Goal: Transaction & Acquisition: Purchase product/service

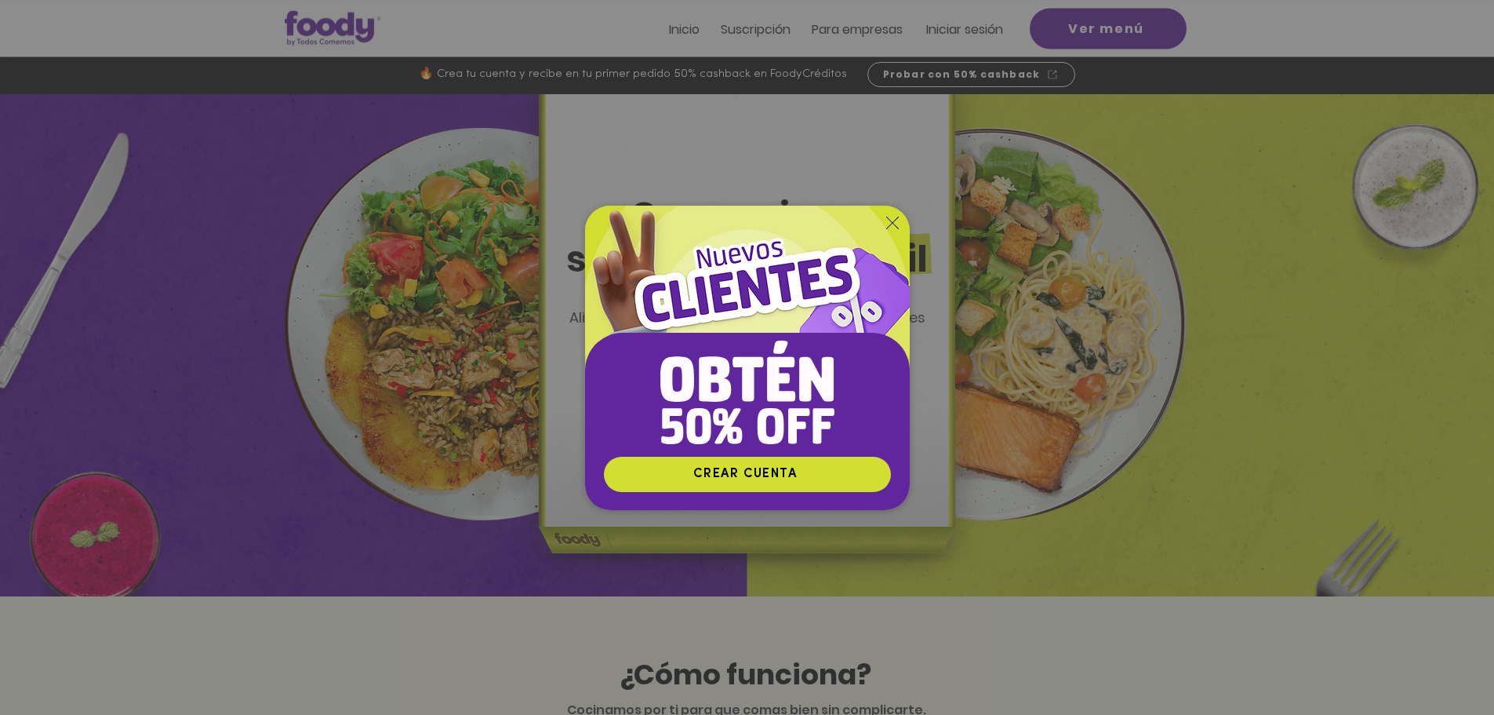
click at [898, 221] on icon "Volver al sitio" at bounding box center [892, 223] width 13 height 13
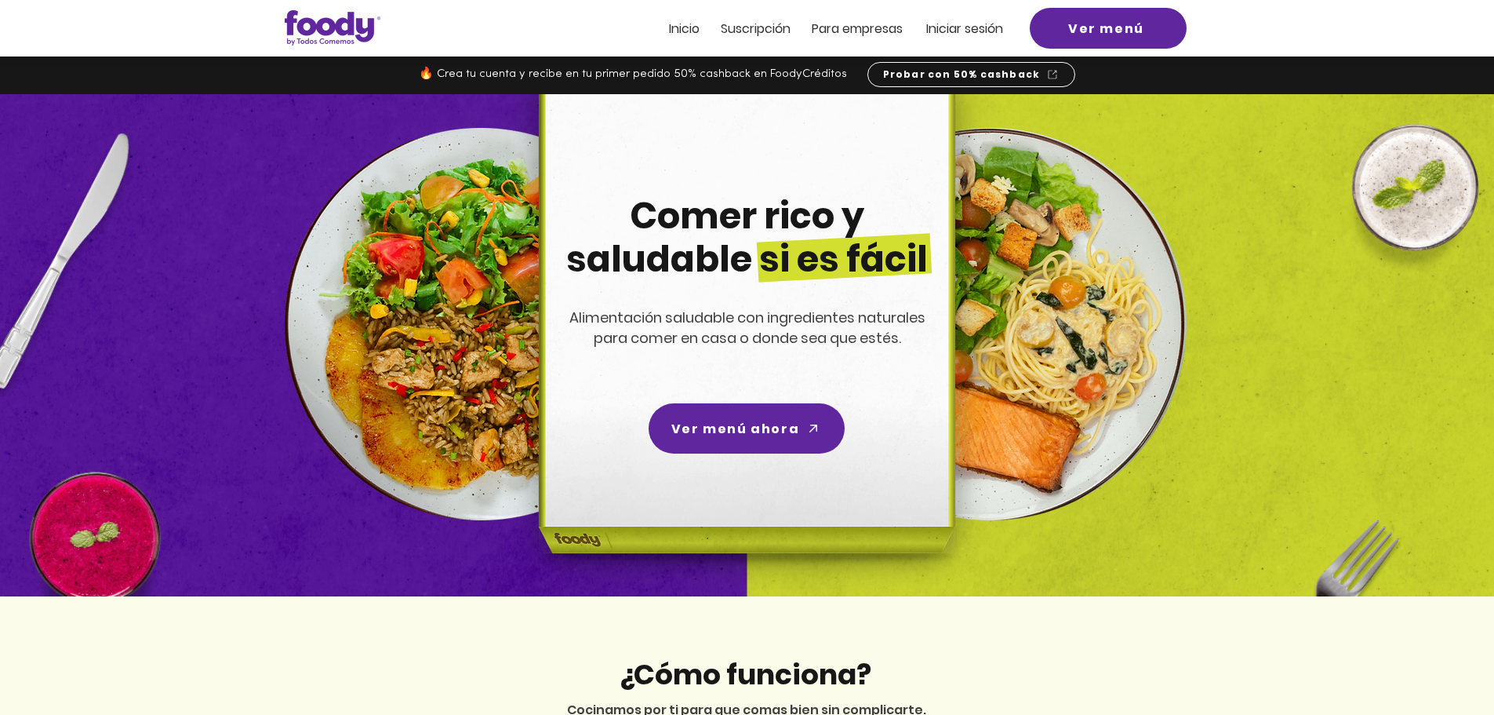
click at [974, 24] on span "Iniciar sesión" at bounding box center [964, 29] width 77 height 18
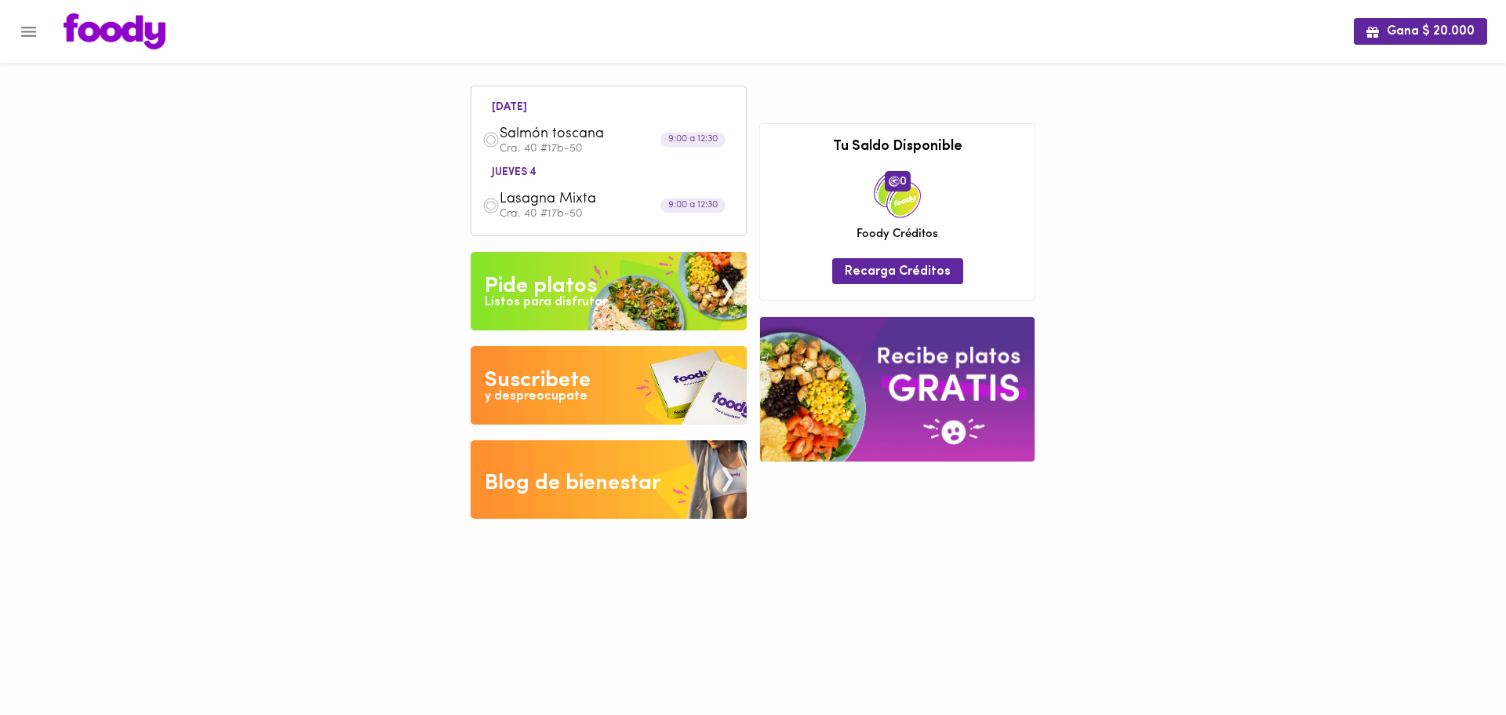
click at [264, 314] on div "Gana $ 20.000 [DATE] Salmón toscana Cra. 40 #17b-50 9:00 a 12:30 [DATE] 4 Lasag…" at bounding box center [753, 271] width 1506 height 542
click at [567, 315] on img at bounding box center [609, 291] width 276 height 78
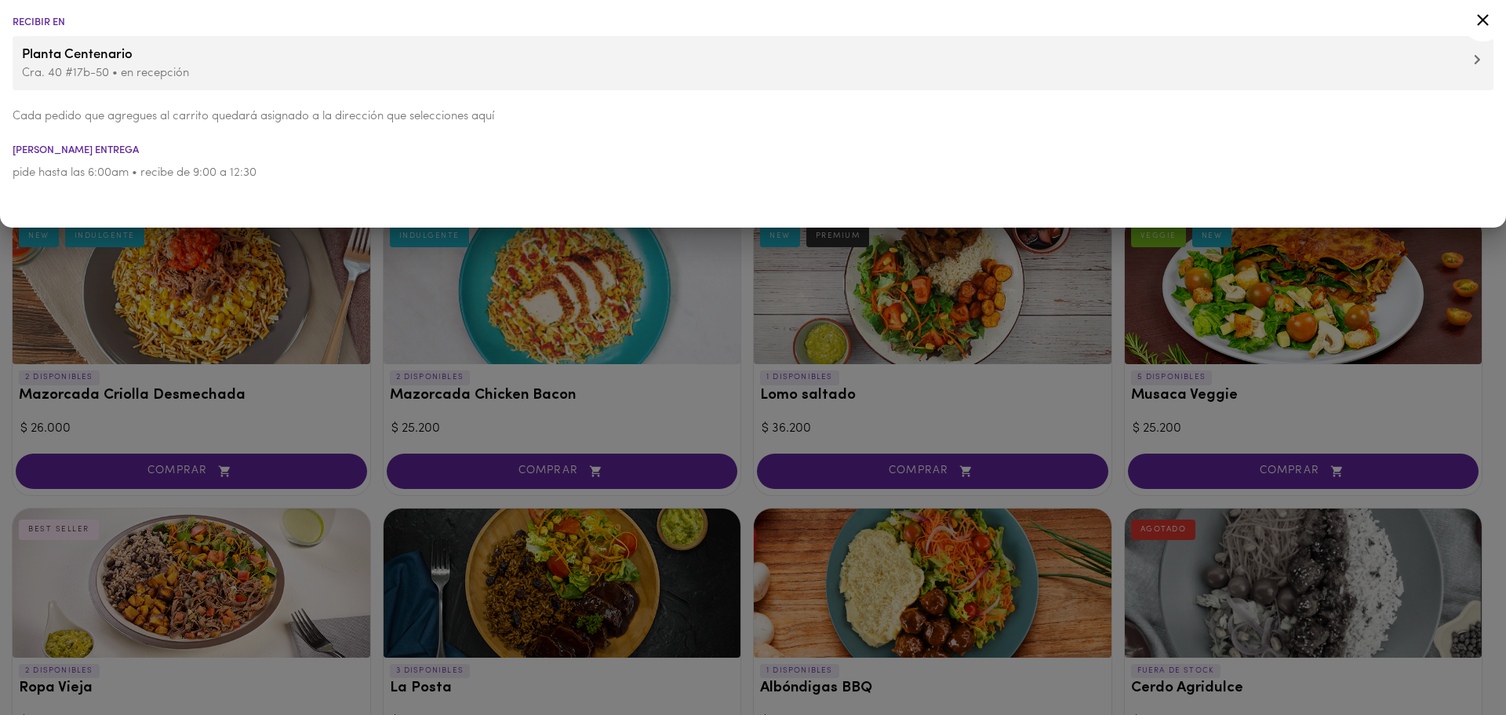
click at [281, 60] on span "Planta Centenario" at bounding box center [753, 55] width 1462 height 20
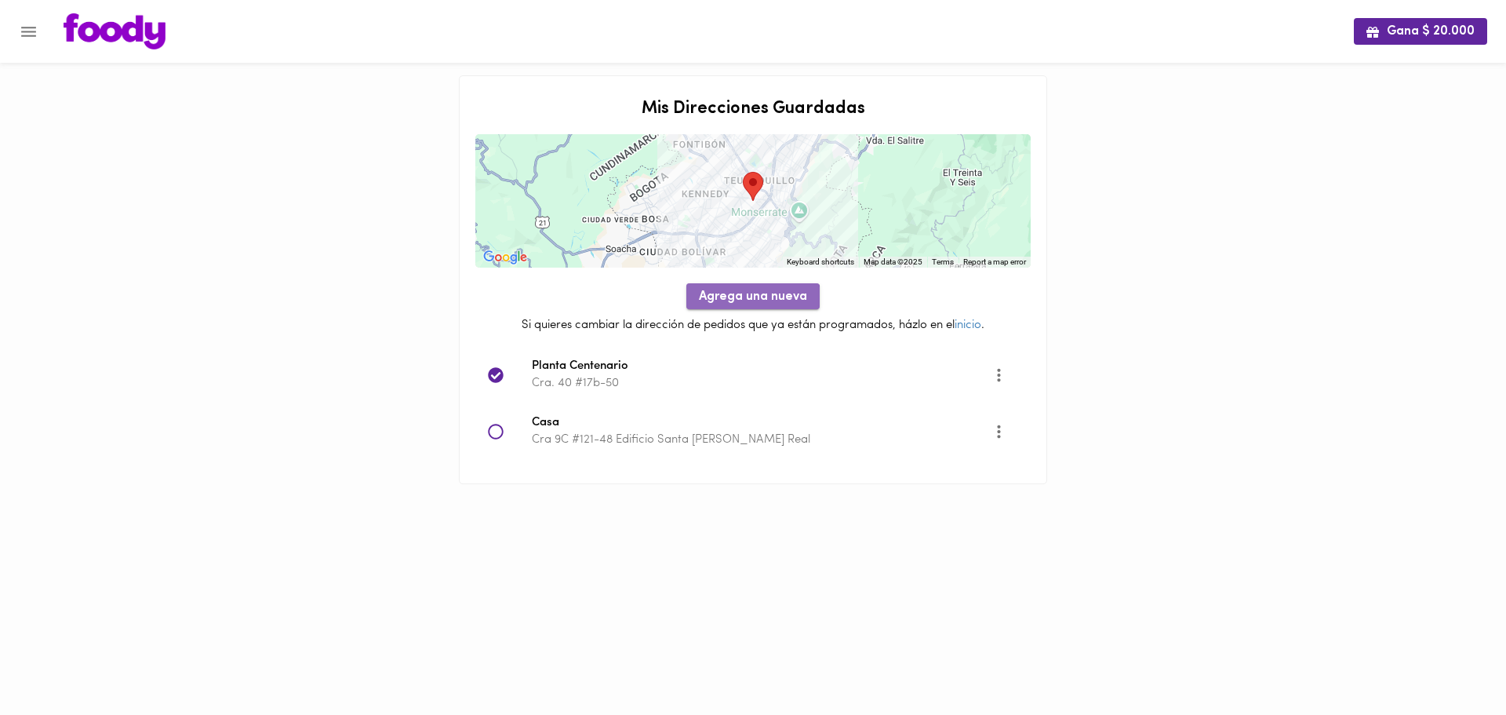
click at [741, 298] on span "Agrega una nueva" at bounding box center [753, 296] width 108 height 15
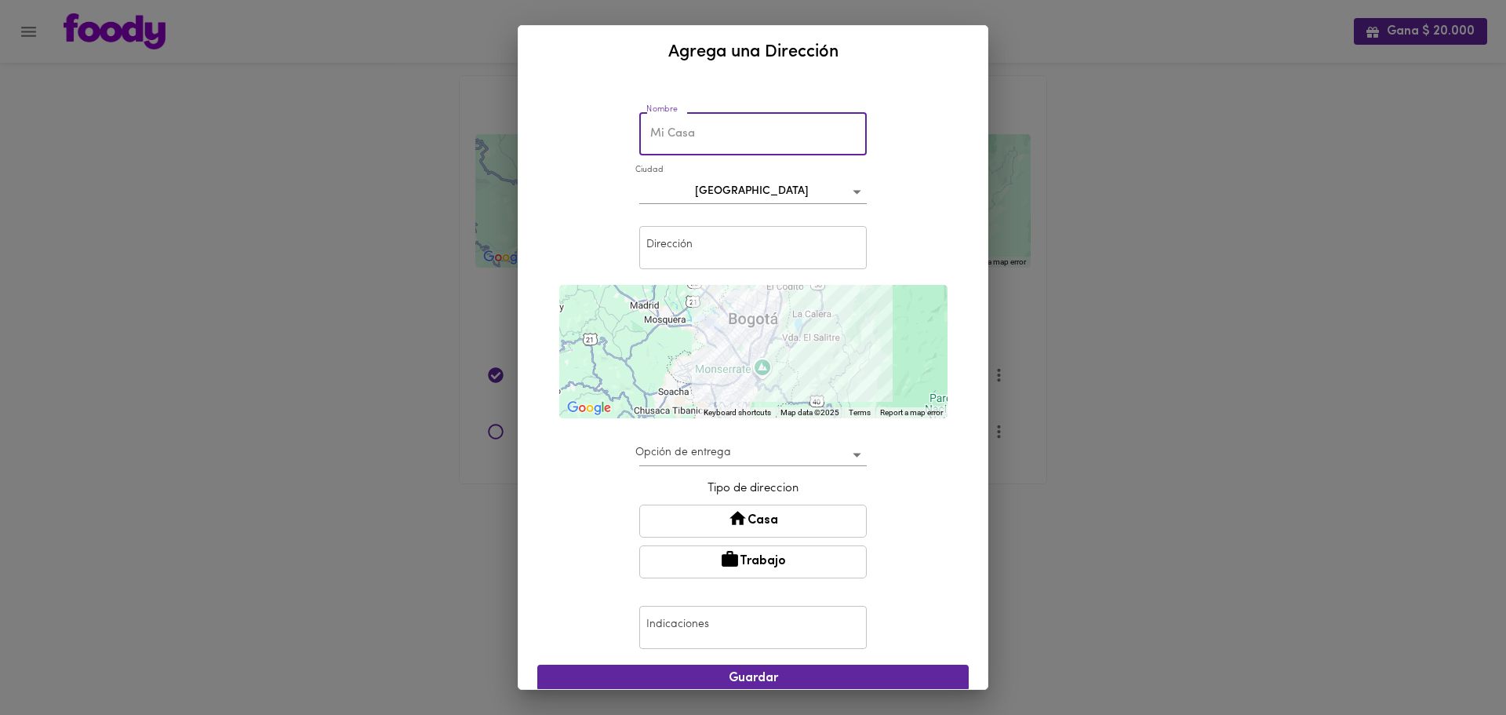
click at [673, 126] on input "text" at bounding box center [753, 133] width 228 height 43
type input "Planta Puente Aranda"
click at [700, 251] on input "text" at bounding box center [753, 247] width 228 height 43
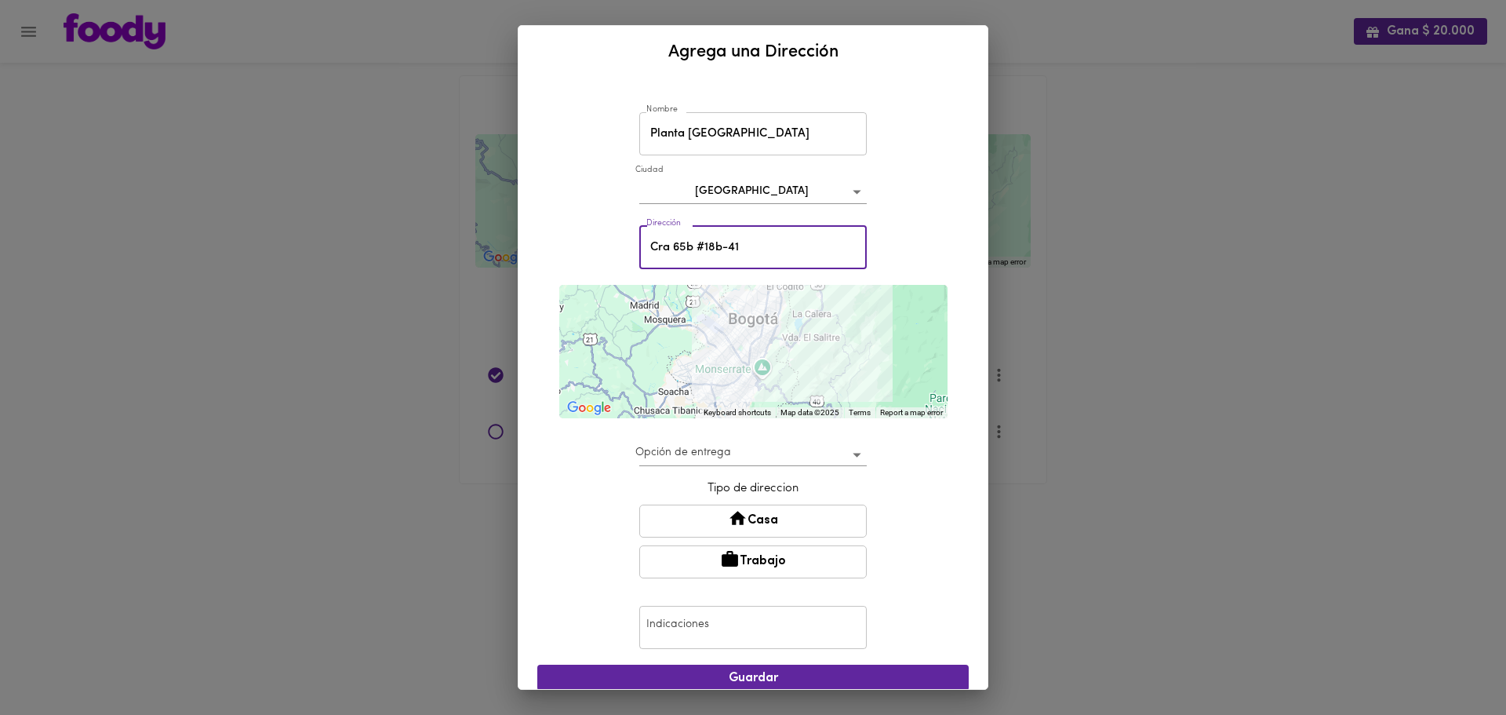
type input "Cra 65b #18b-41"
click at [740, 564] on button "Trabajo" at bounding box center [753, 561] width 228 height 33
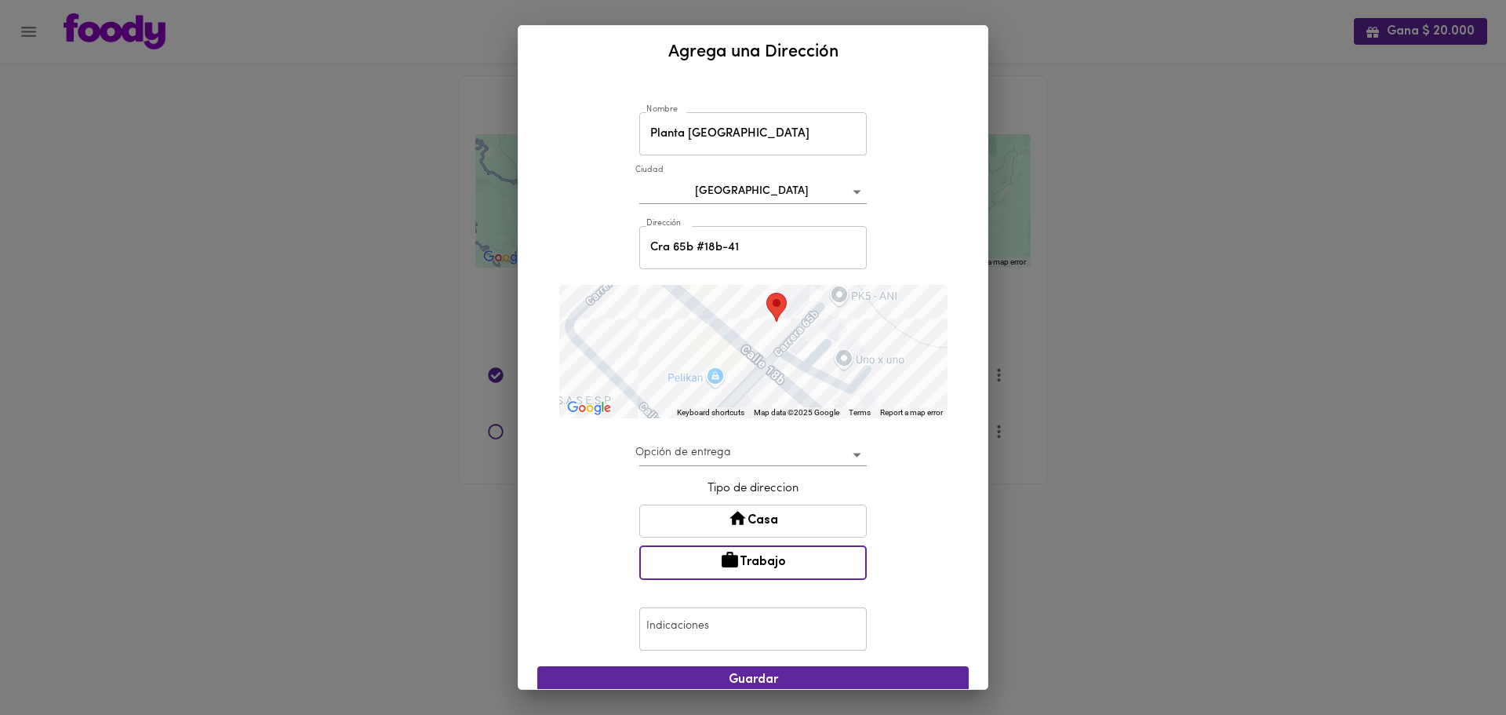
drag, startPoint x: 737, startPoint y: 304, endPoint x: 777, endPoint y: 313, distance: 40.9
click at [766, 293] on area "Tu dirección" at bounding box center [766, 293] width 0 height 0
drag, startPoint x: 787, startPoint y: 326, endPoint x: 780, endPoint y: 340, distance: 15.8
click at [780, 340] on div at bounding box center [753, 351] width 388 height 133
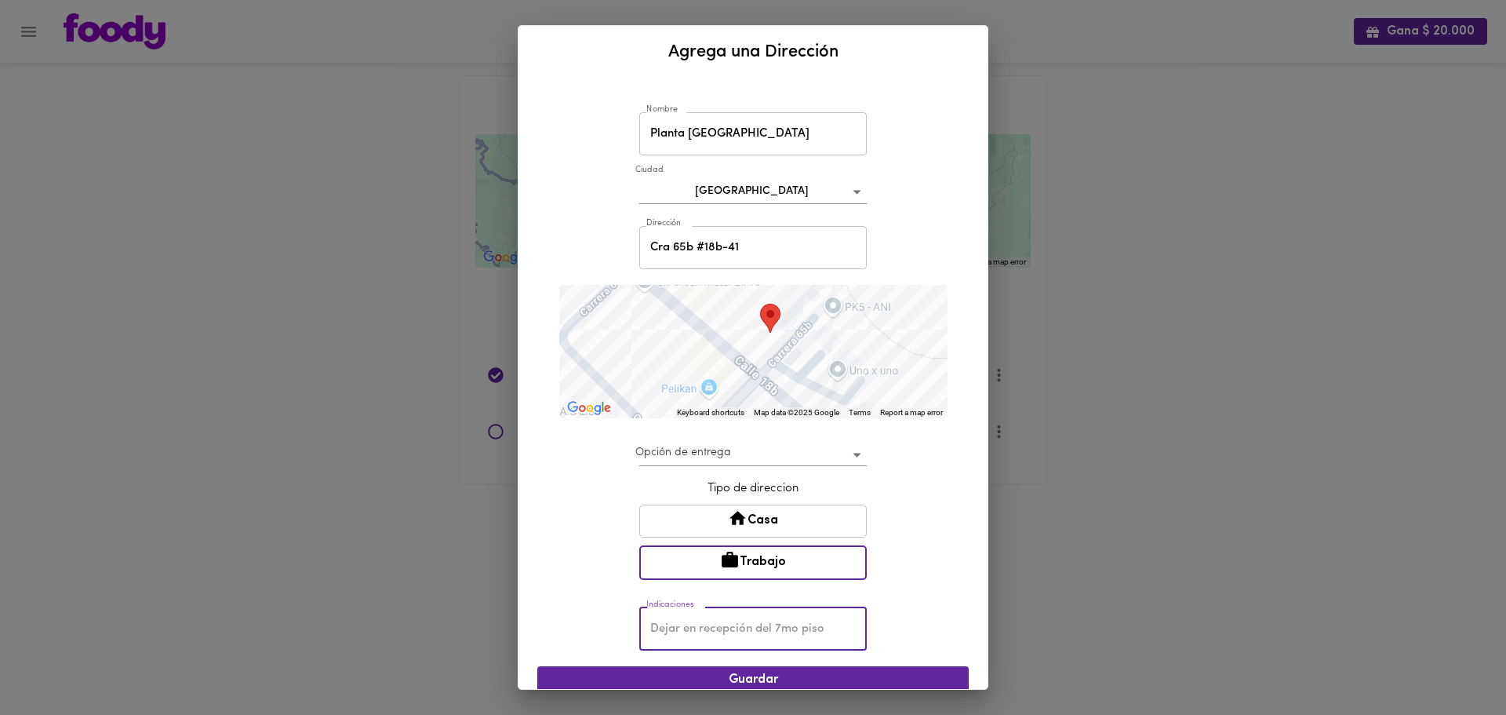
click at [759, 621] on input "text" at bounding box center [753, 628] width 228 height 43
click at [828, 633] on input "text" at bounding box center [753, 628] width 228 height 43
click at [818, 628] on input "text" at bounding box center [753, 628] width 228 height 43
click at [786, 631] on input "text" at bounding box center [753, 628] width 228 height 43
click at [780, 628] on input "text" at bounding box center [753, 628] width 228 height 43
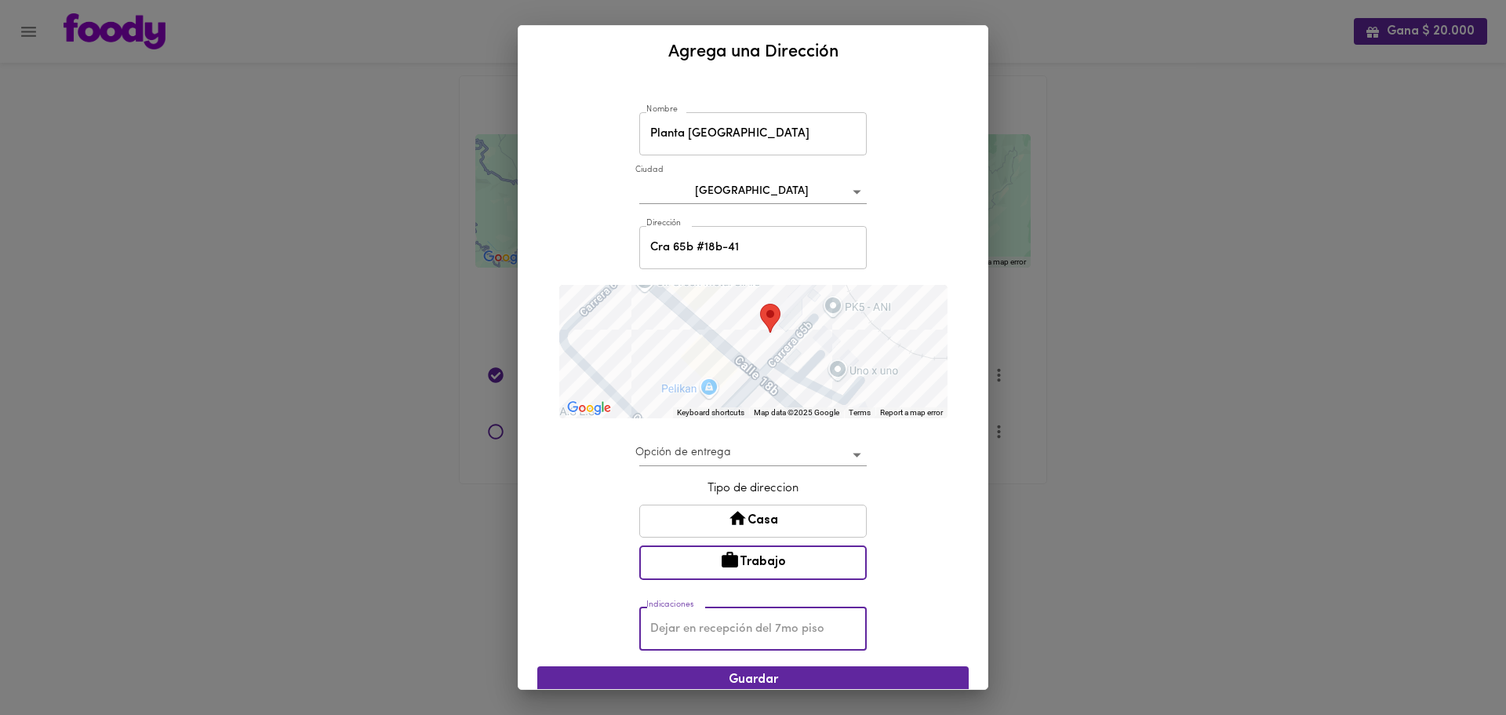
type input "Planta de Concreto Cemex Centenario"
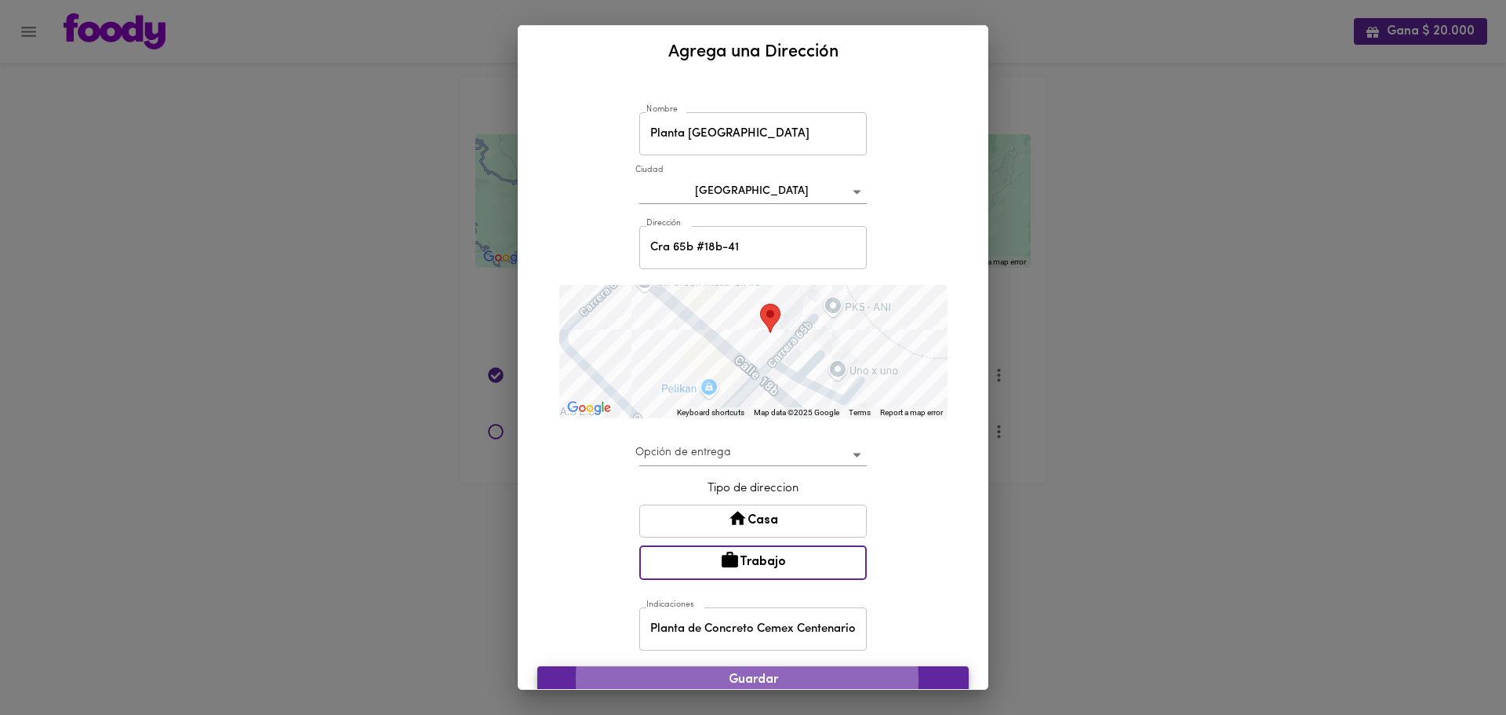
scroll to position [3, 0]
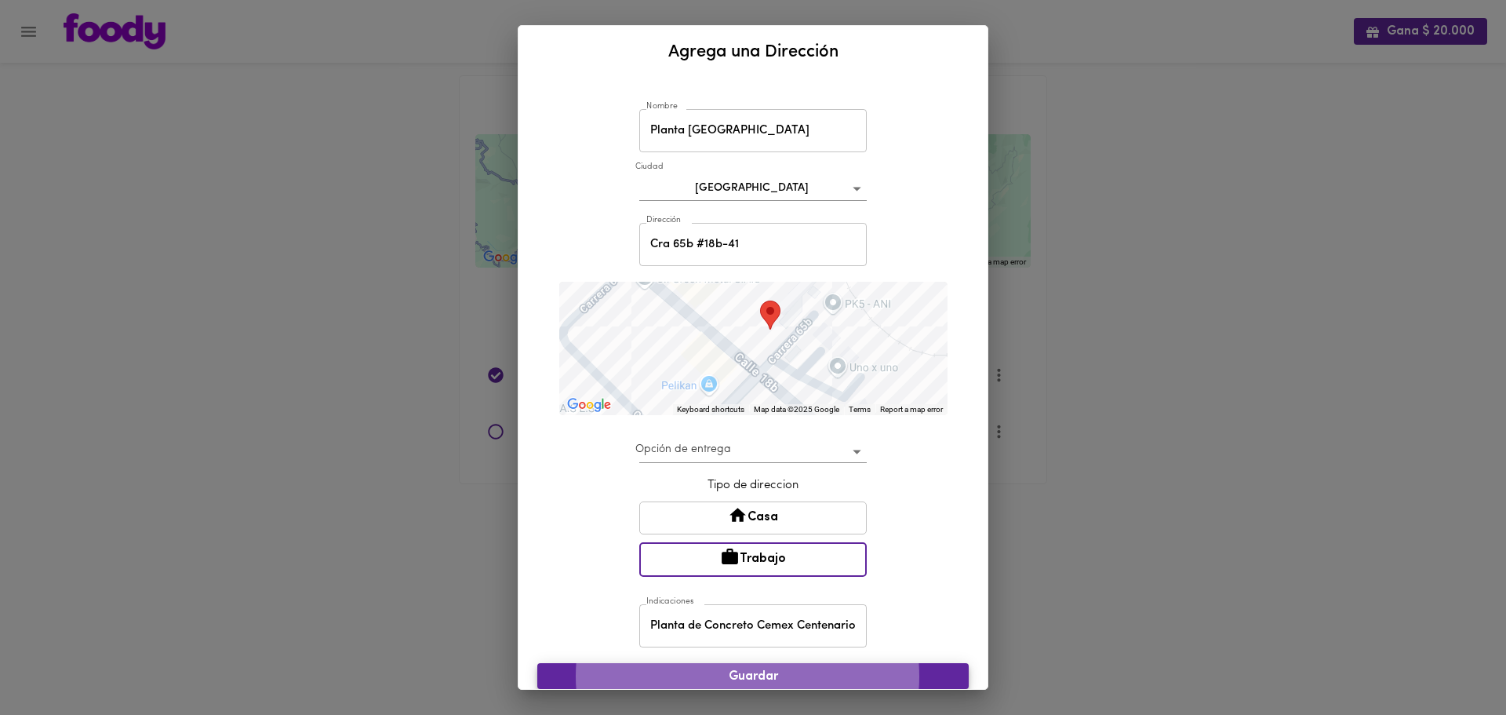
click at [794, 632] on input "Planta de Concreto Cemex Centenario" at bounding box center [753, 625] width 228 height 43
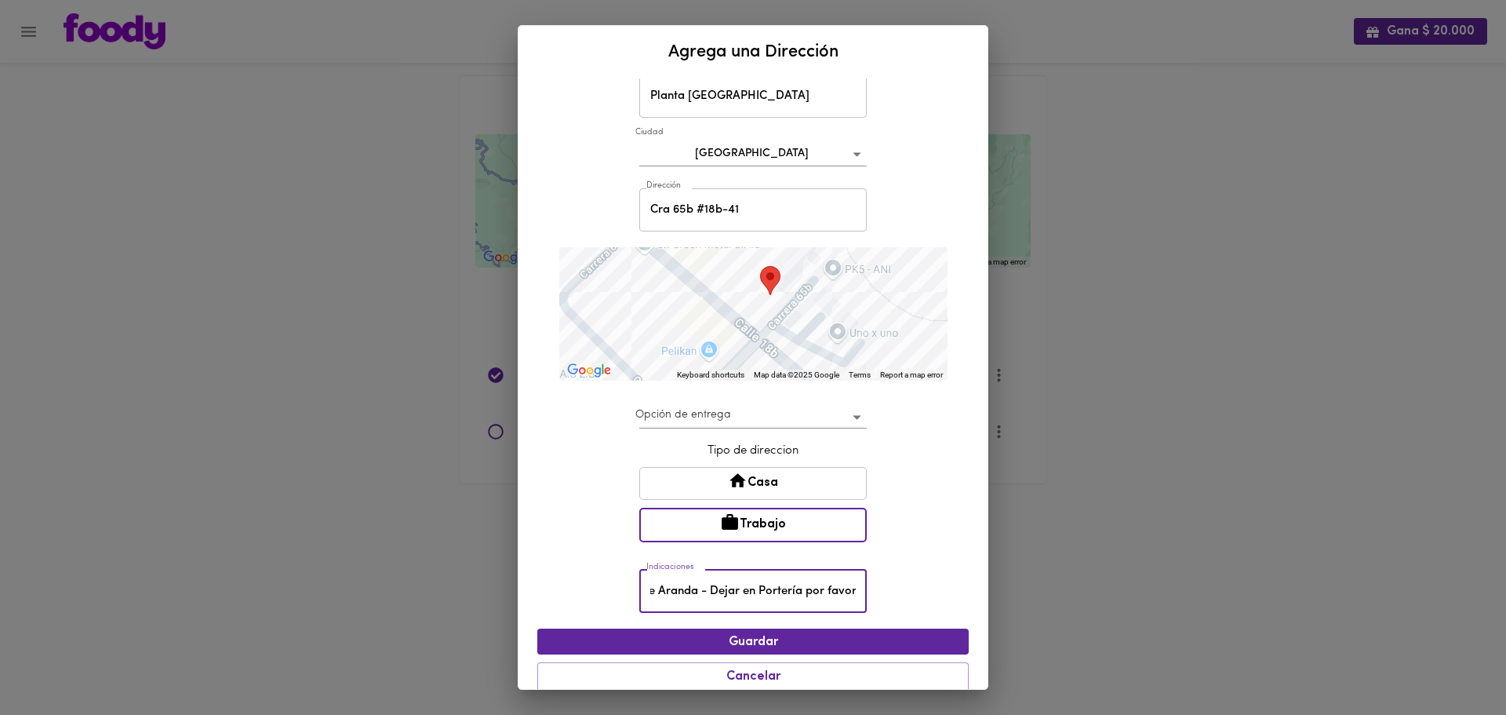
scroll to position [54, 0]
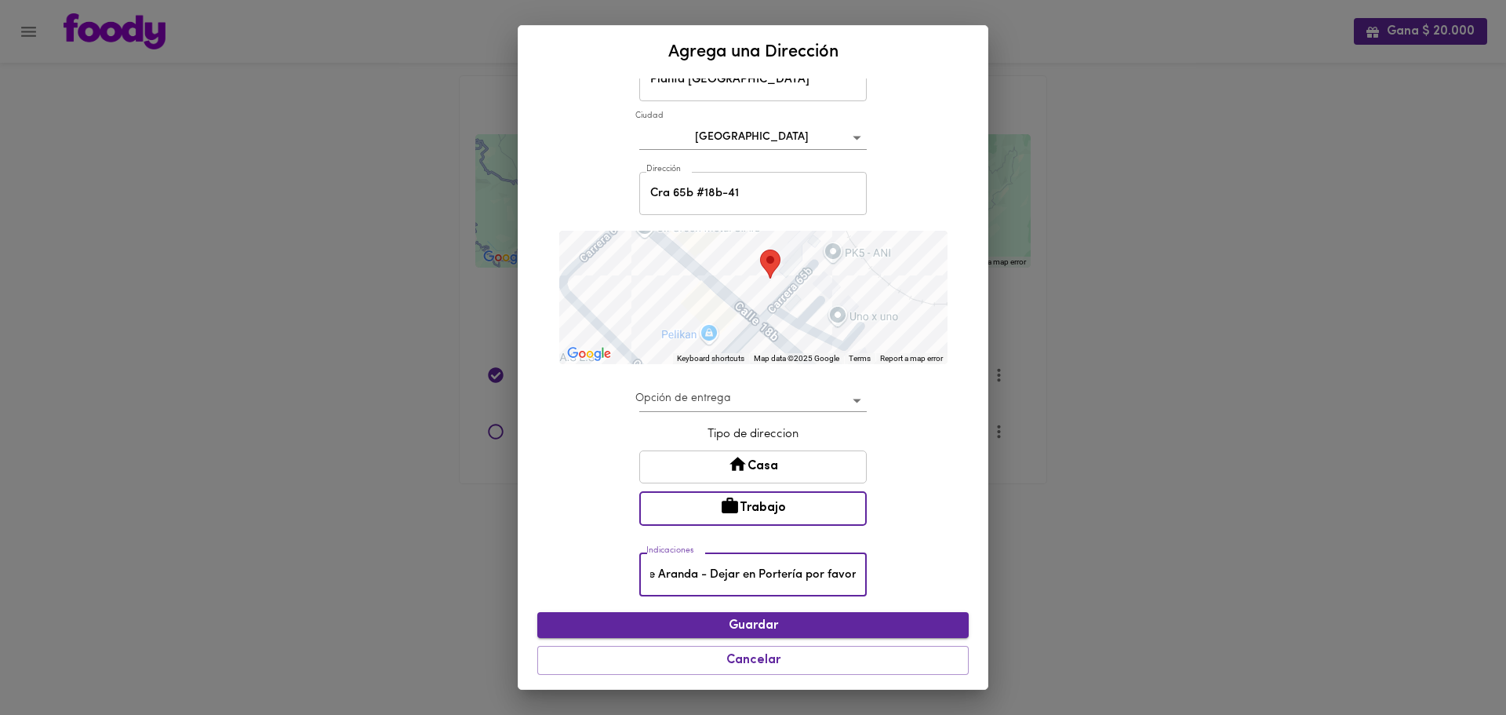
type input "Planta de Concreto Cemex Puente Aranda - Dejar en Portería por favor"
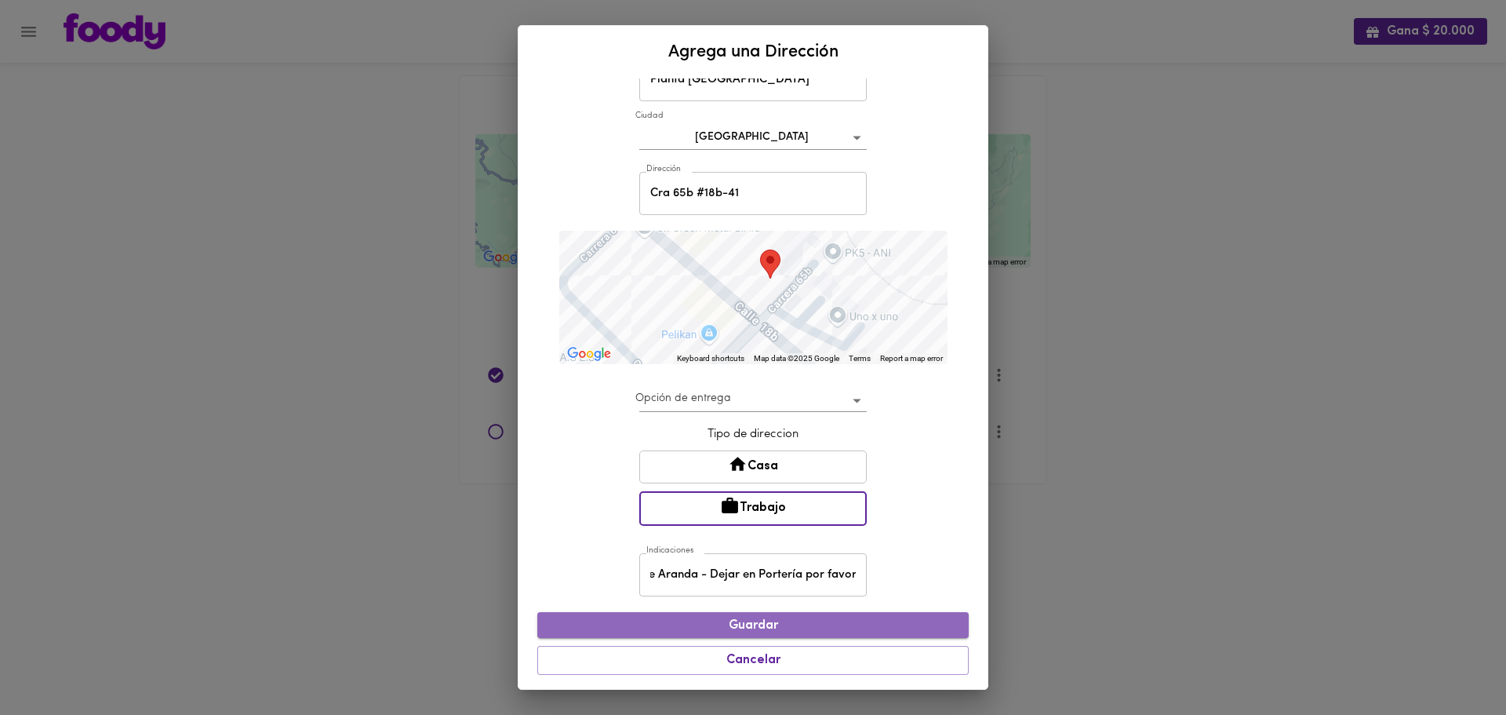
click at [818, 625] on span "Guardar" at bounding box center [753, 625] width 406 height 15
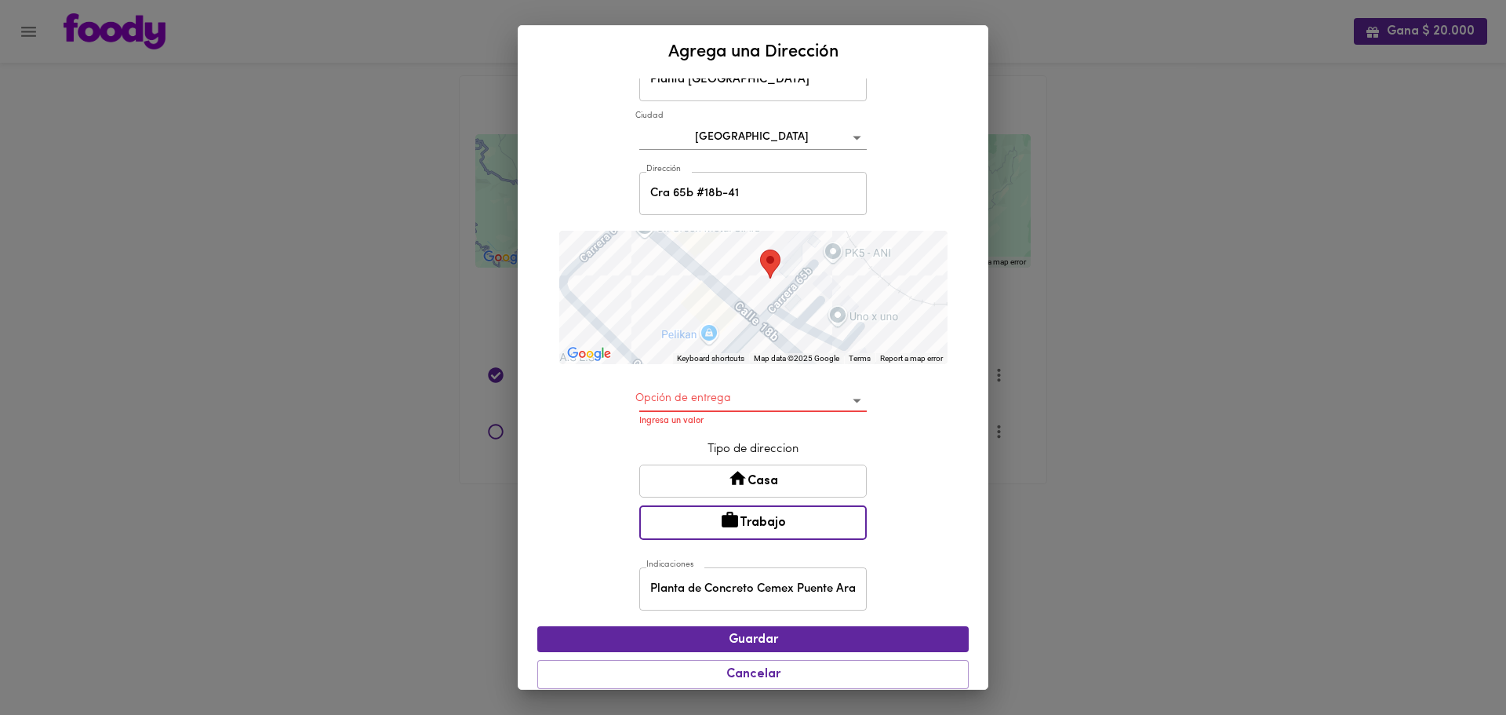
click at [846, 399] on body "Gana $ 20.000 Mis Direcciones Guardadas ← Move left → Move right ↑ Move up ↓ Mo…" at bounding box center [753, 261] width 1506 height 523
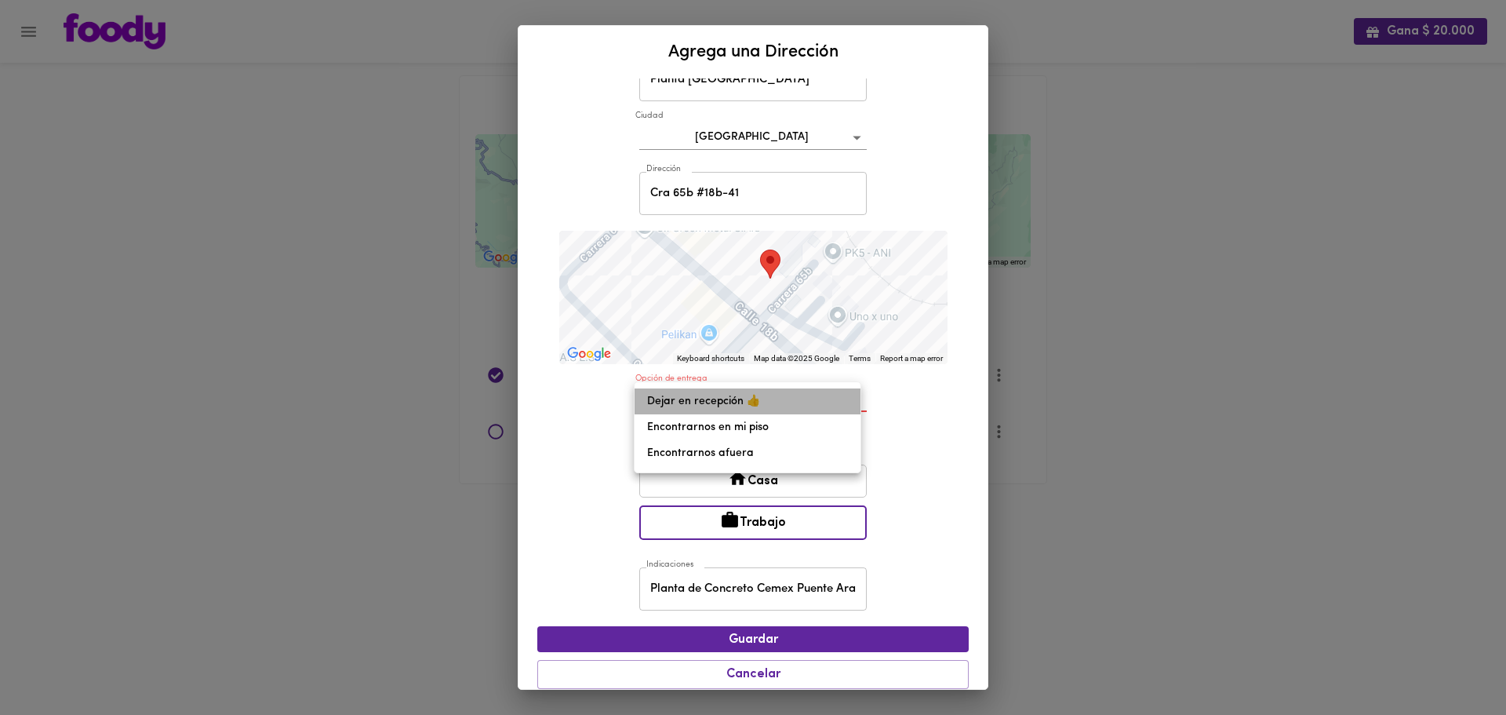
click at [688, 400] on li "Dejar en recepción 👍" at bounding box center [748, 401] width 226 height 26
type input "leave-at-reception"
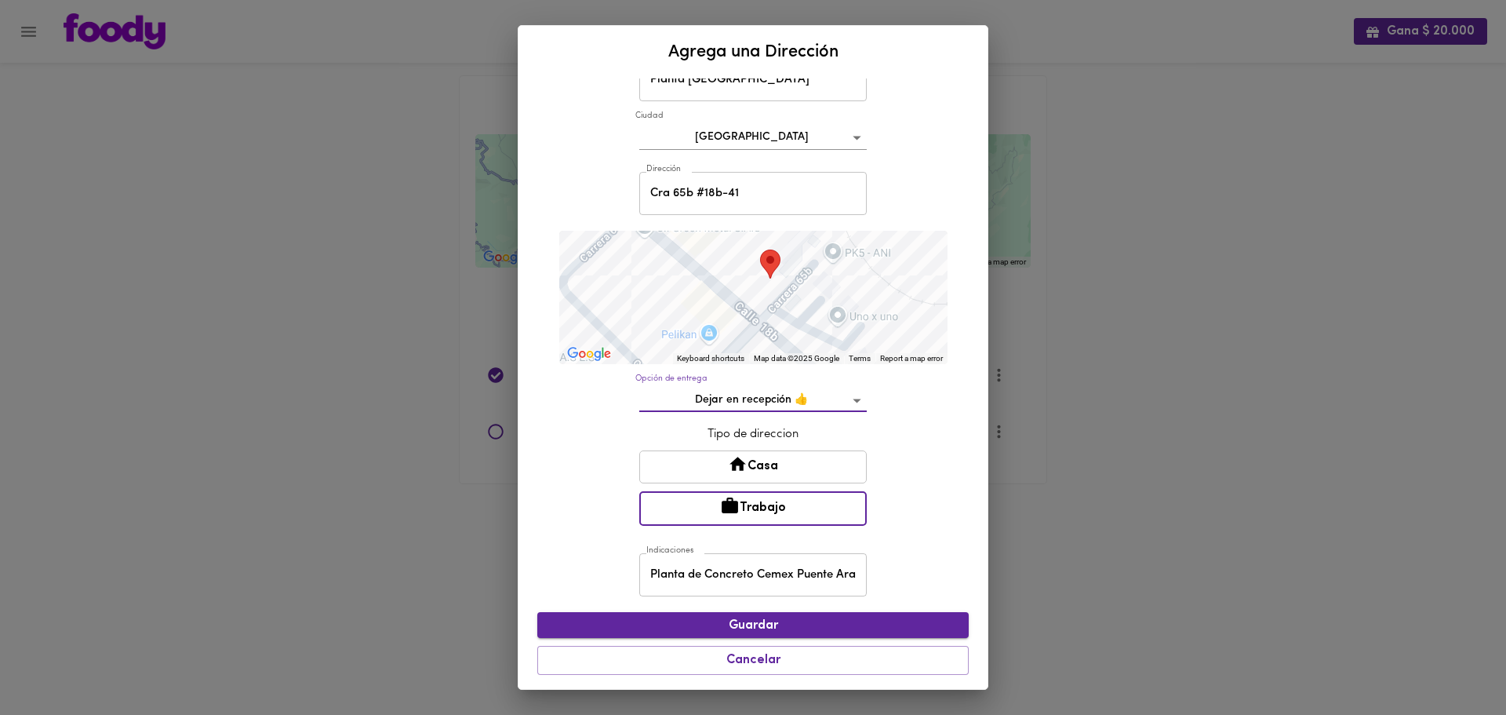
click at [860, 622] on span "Guardar" at bounding box center [753, 625] width 406 height 15
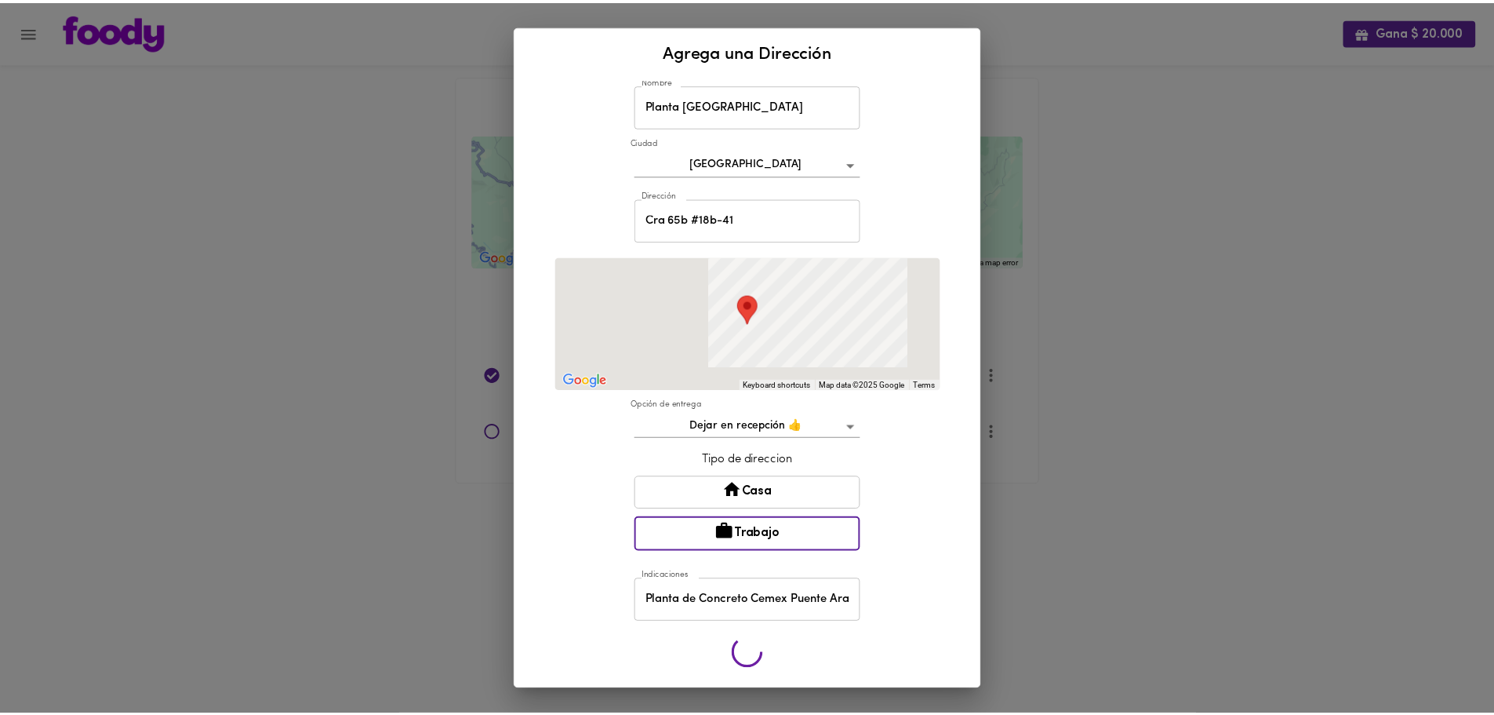
scroll to position [27, 0]
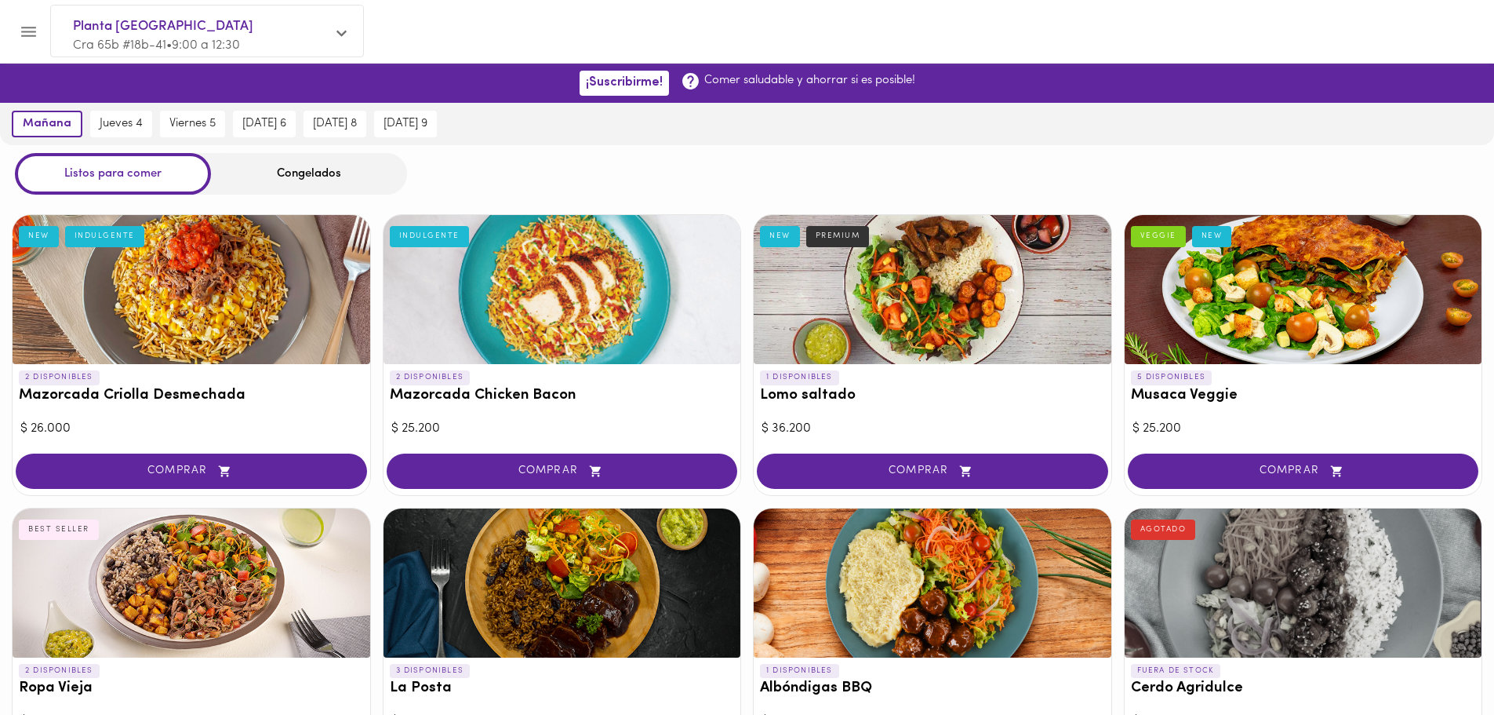
scroll to position [261, 0]
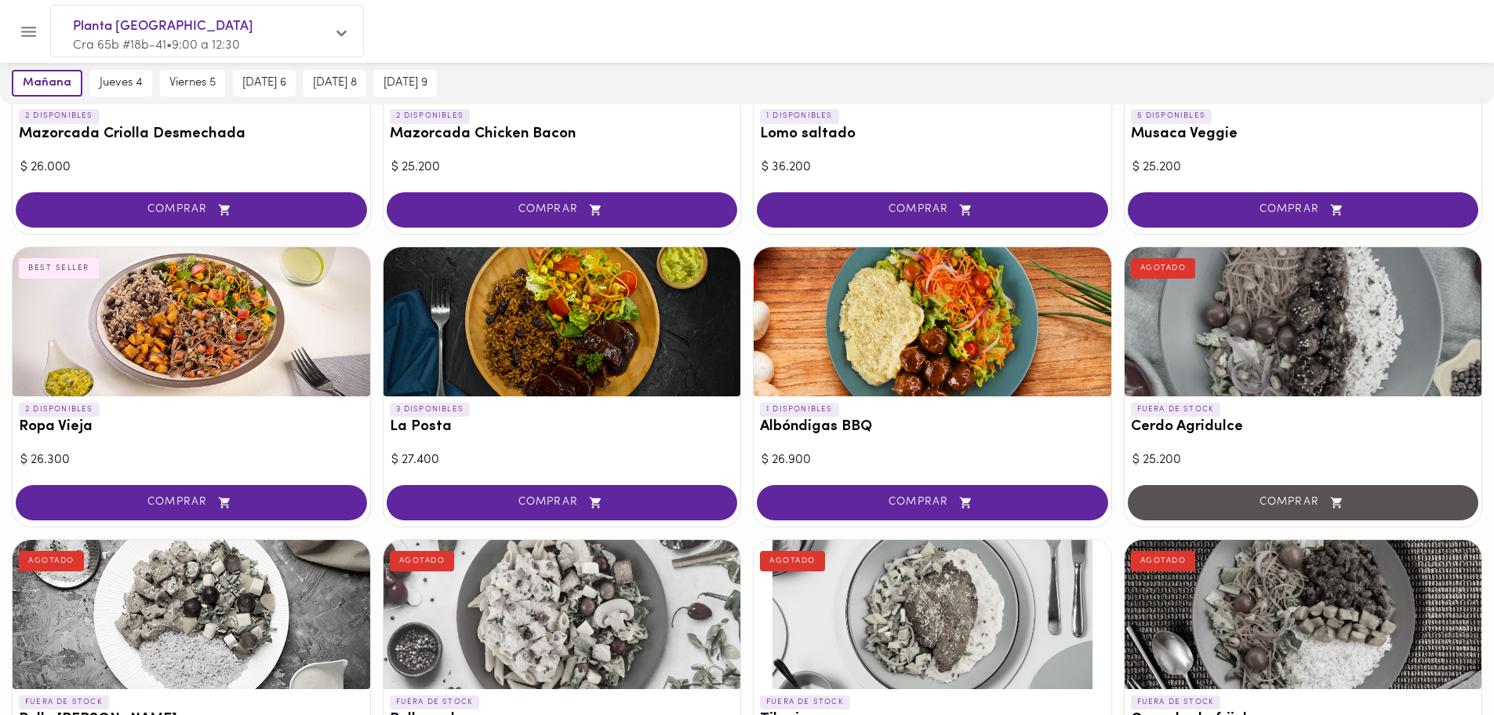
click at [940, 350] on div at bounding box center [933, 321] width 358 height 149
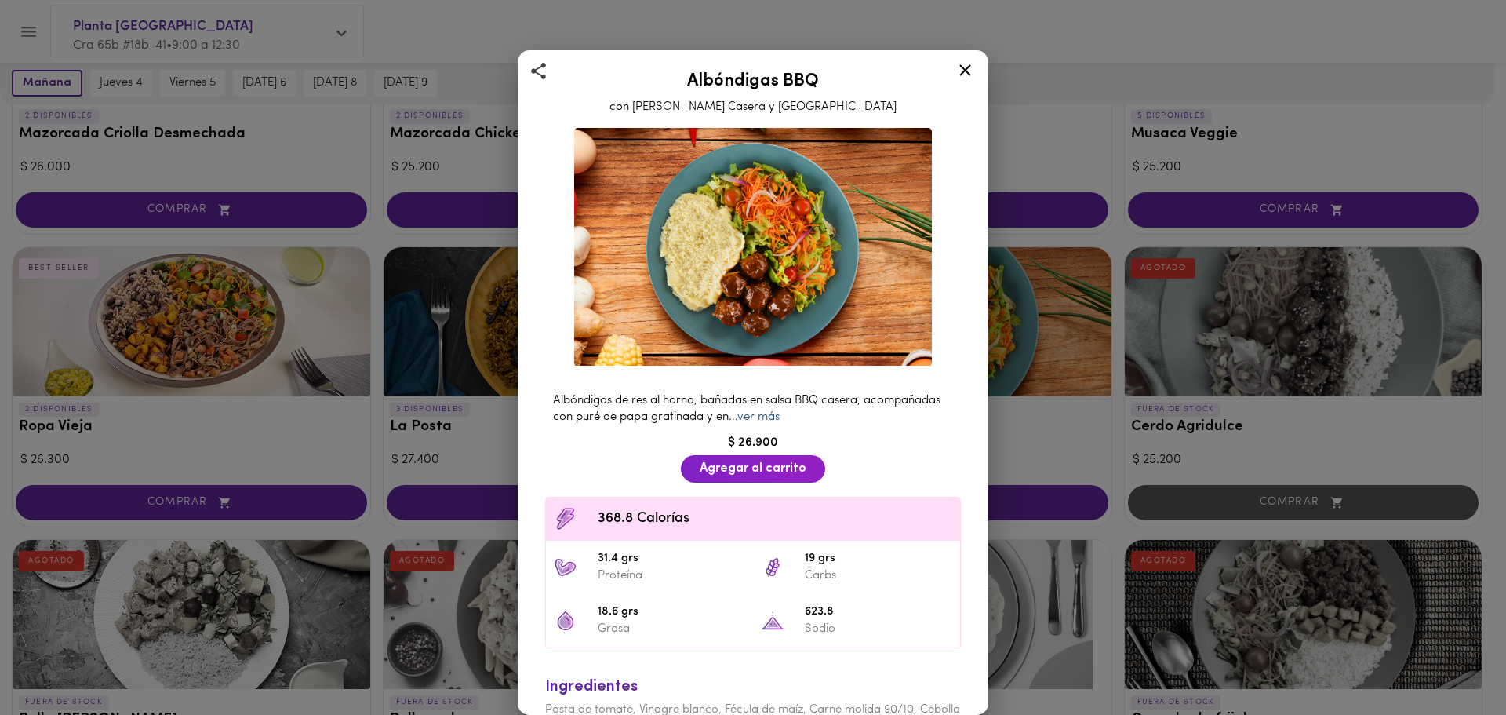
click at [780, 411] on link "ver más" at bounding box center [758, 417] width 42 height 12
click at [962, 68] on icon at bounding box center [966, 70] width 20 height 20
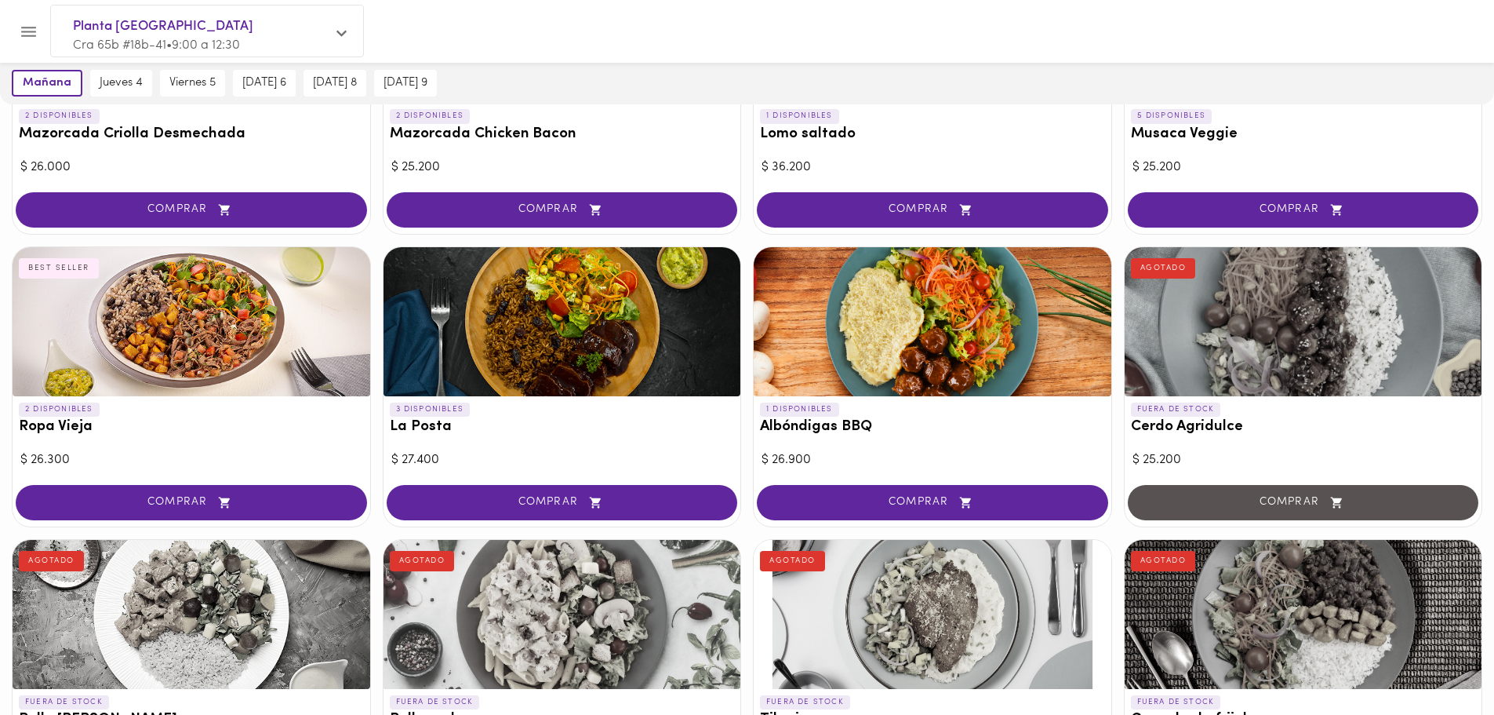
click at [167, 329] on div at bounding box center [192, 321] width 358 height 149
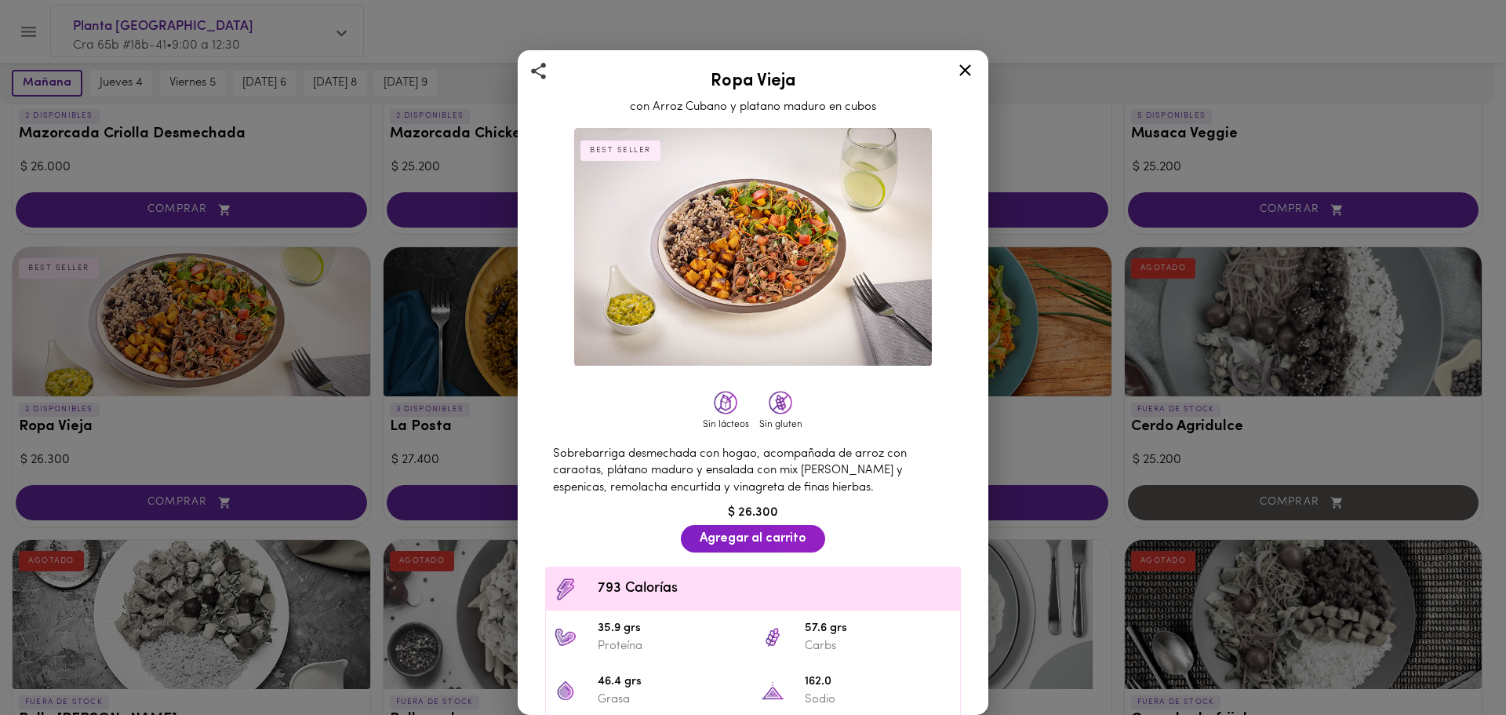
click at [970, 73] on icon at bounding box center [966, 70] width 20 height 20
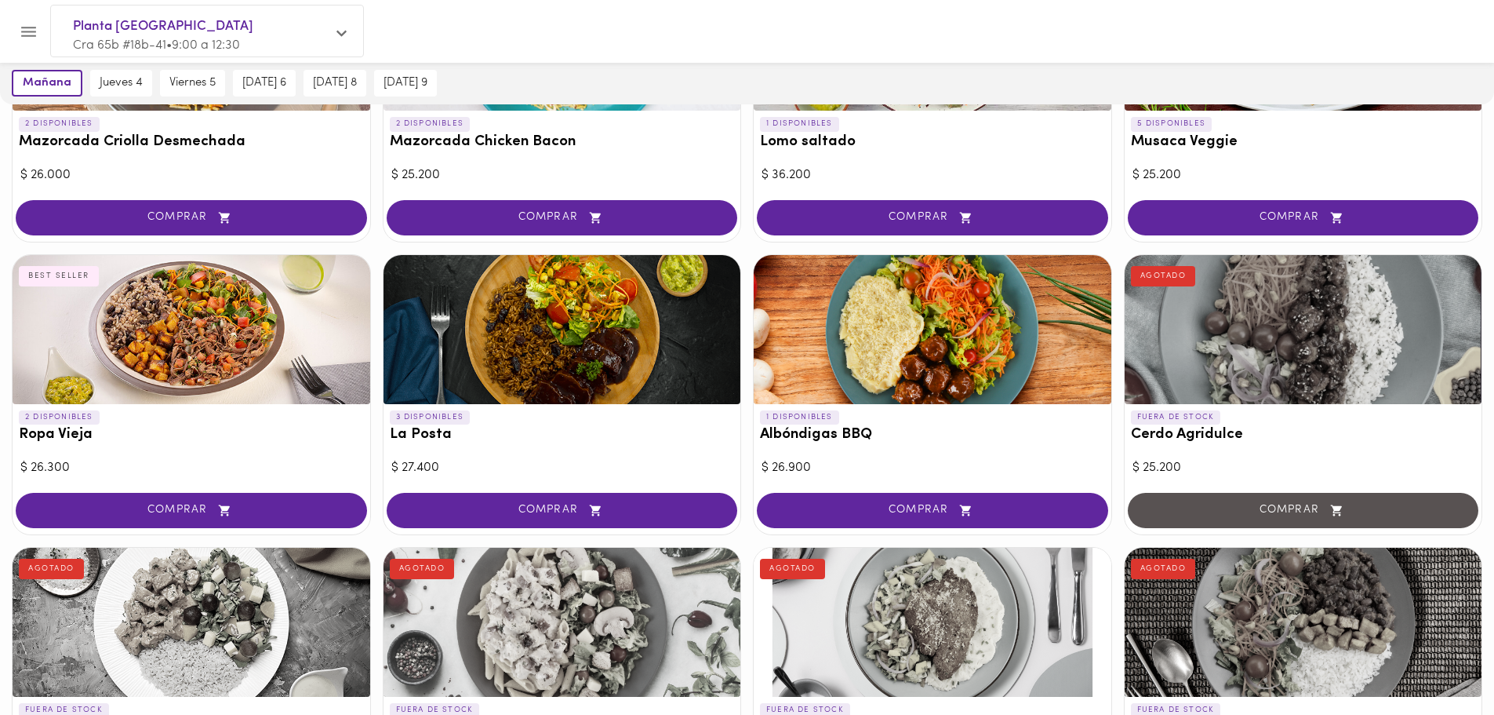
scroll to position [261, 0]
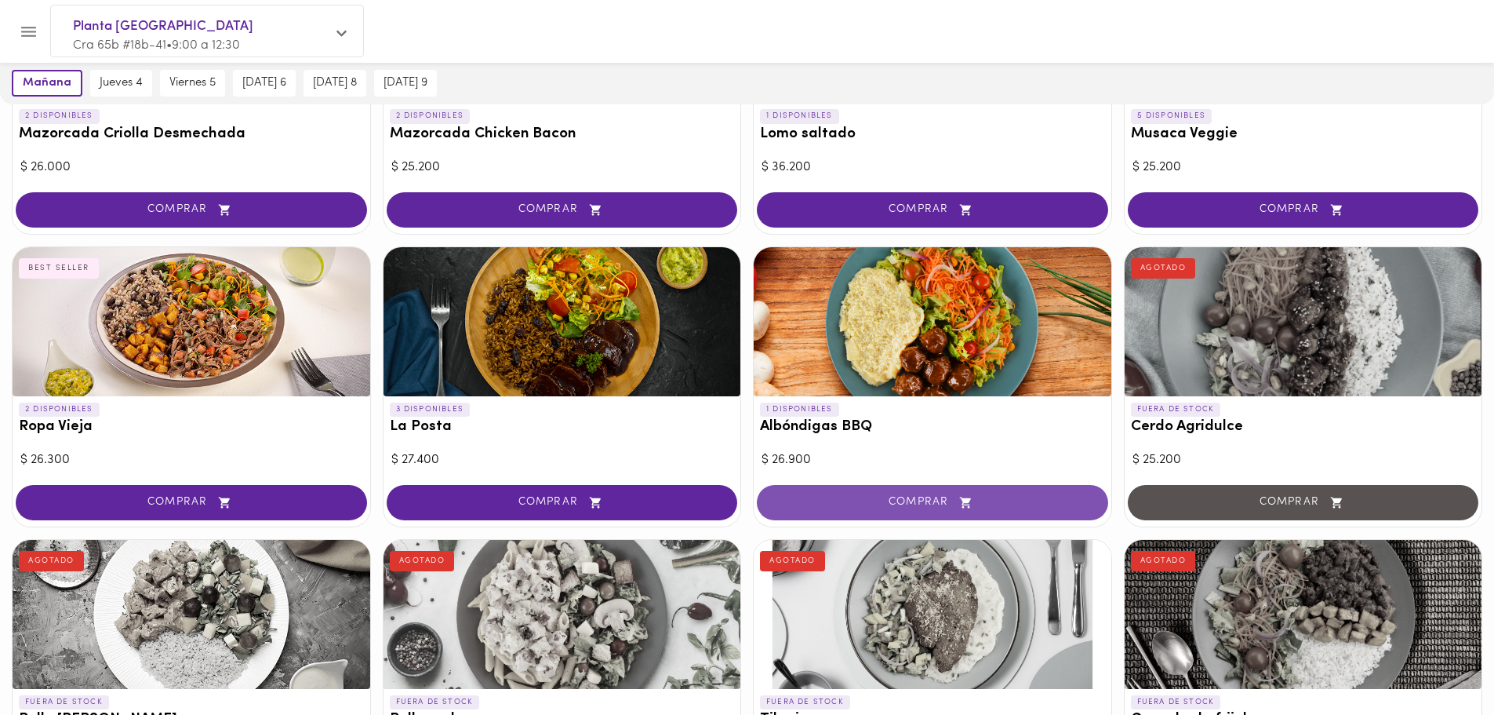
click at [977, 497] on span "COMPRAR" at bounding box center [933, 502] width 312 height 13
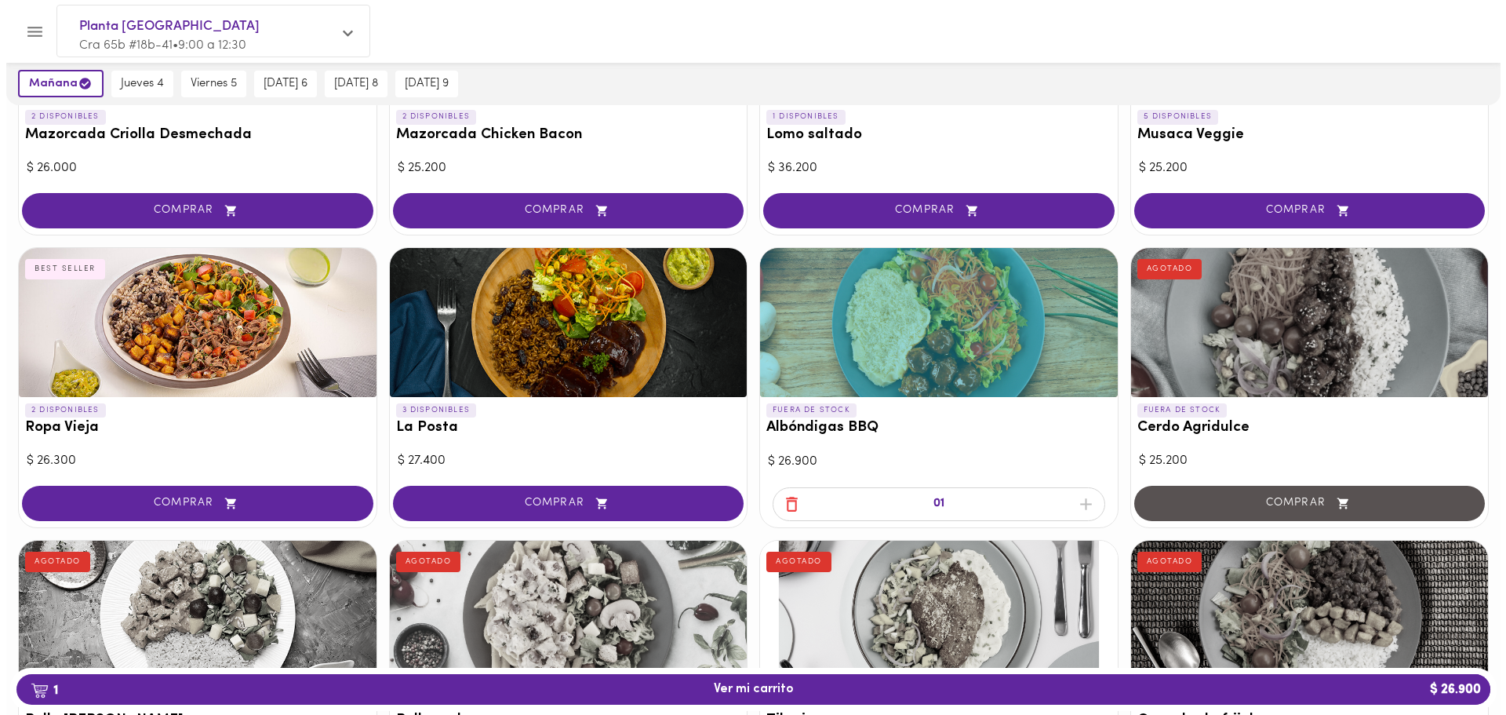
scroll to position [262, 0]
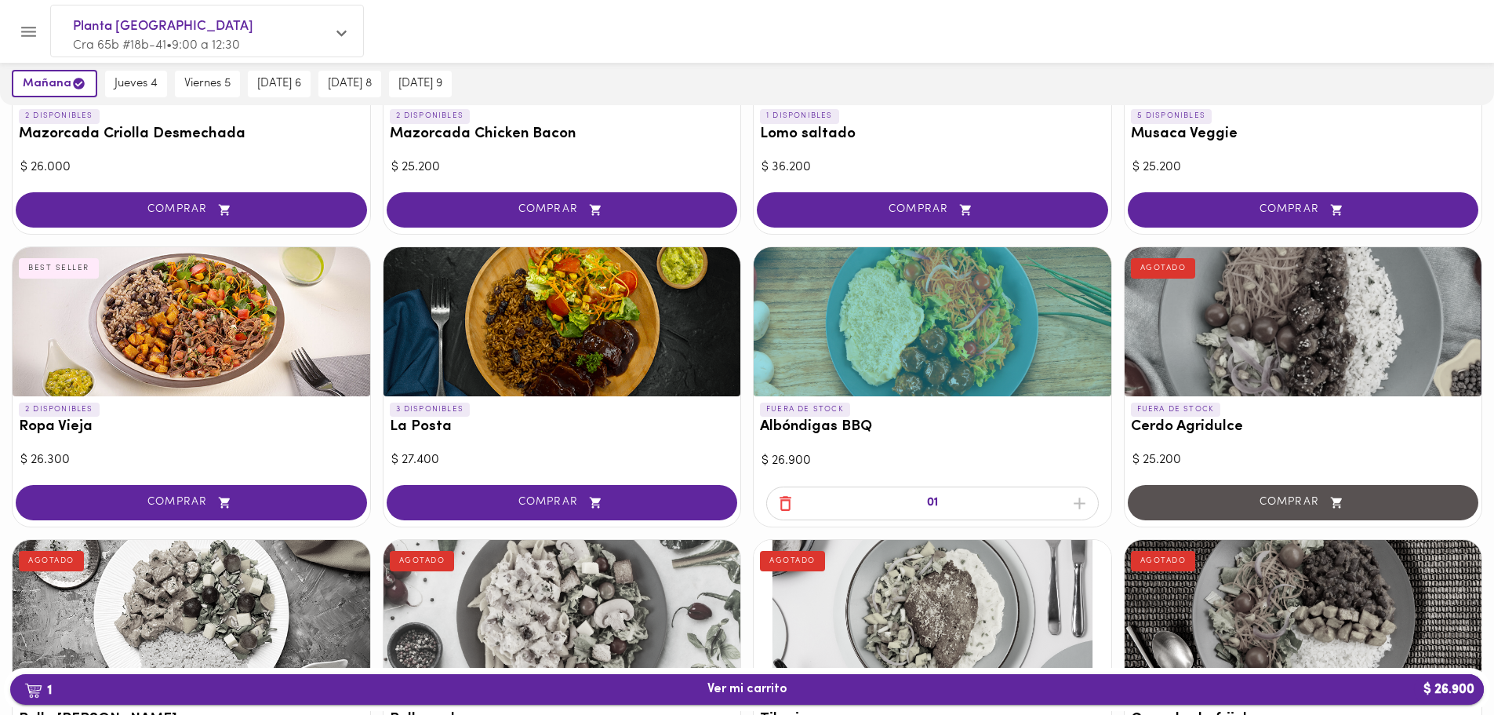
click at [828, 692] on span "1 Ver mi carrito $ 26.900" at bounding box center [747, 689] width 1449 height 15
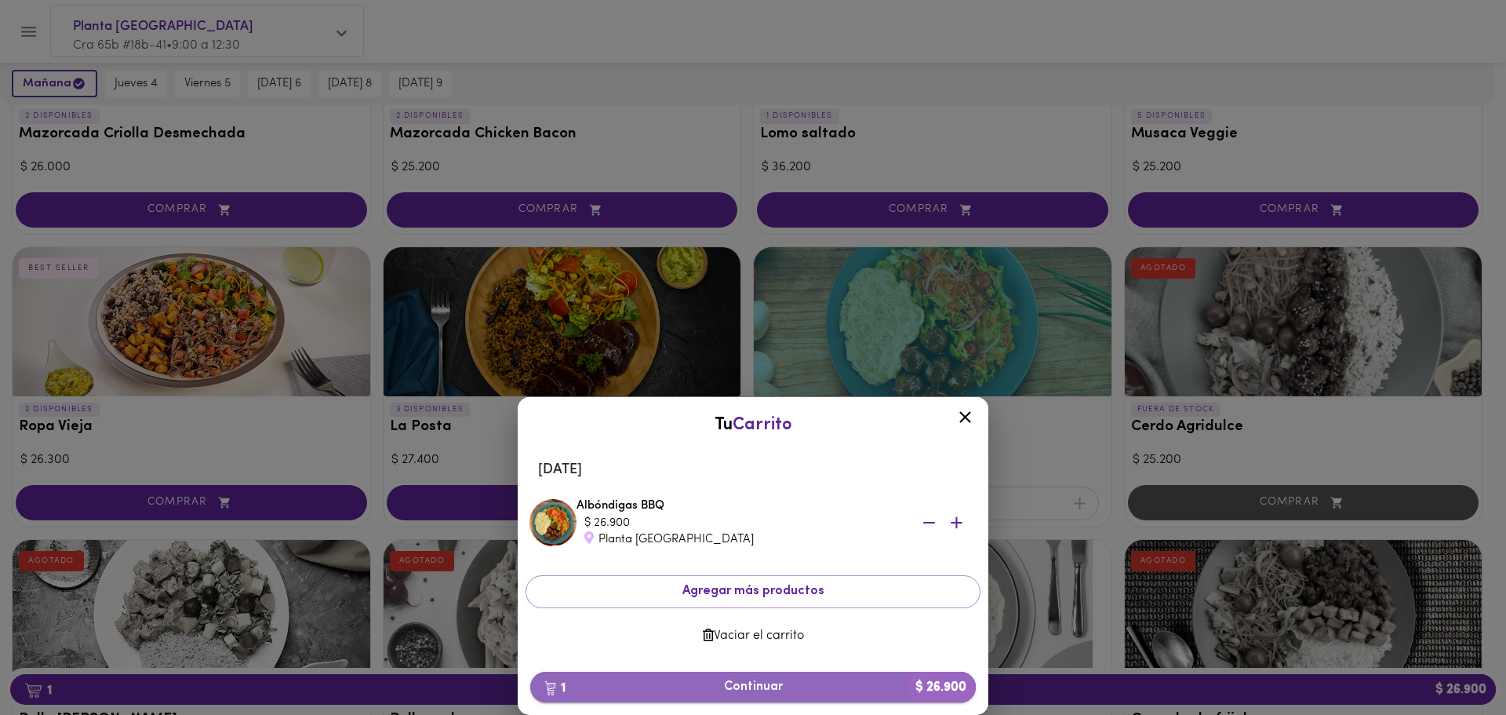
click at [766, 679] on span "1 Continuar $ 26.900" at bounding box center [753, 686] width 420 height 15
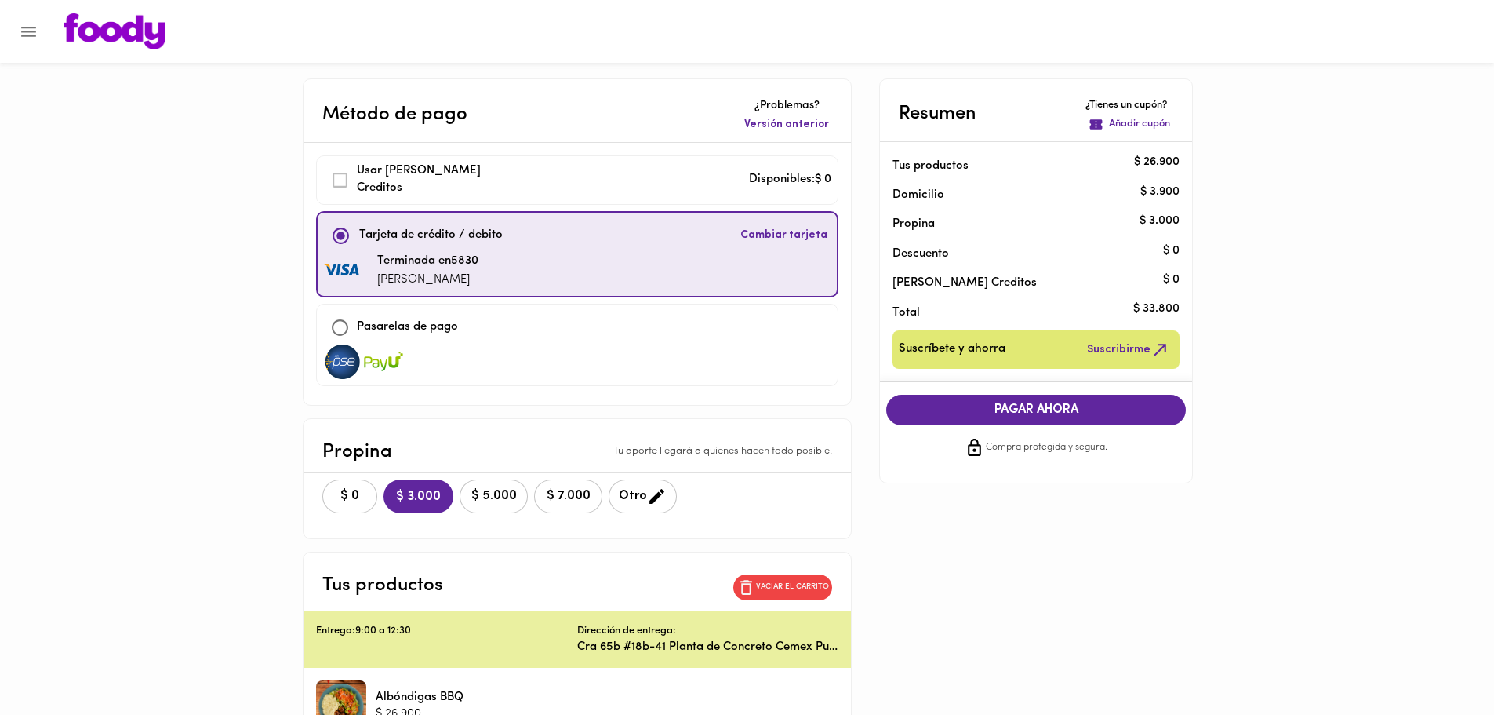
click at [333, 329] on input "checkbox" at bounding box center [340, 328] width 34 height 34
checkbox input "true"
checkbox input "false"
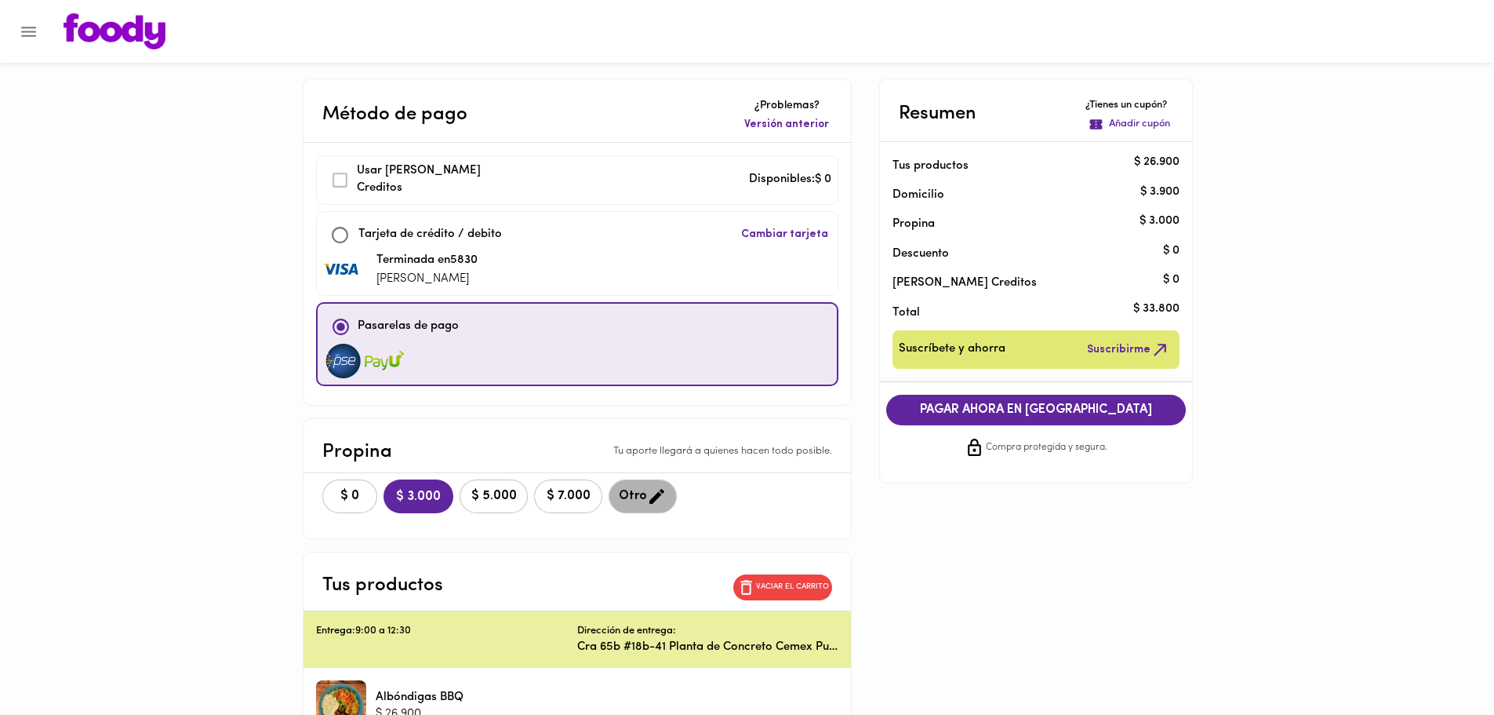
click at [660, 495] on icon "button" at bounding box center [657, 496] width 20 height 20
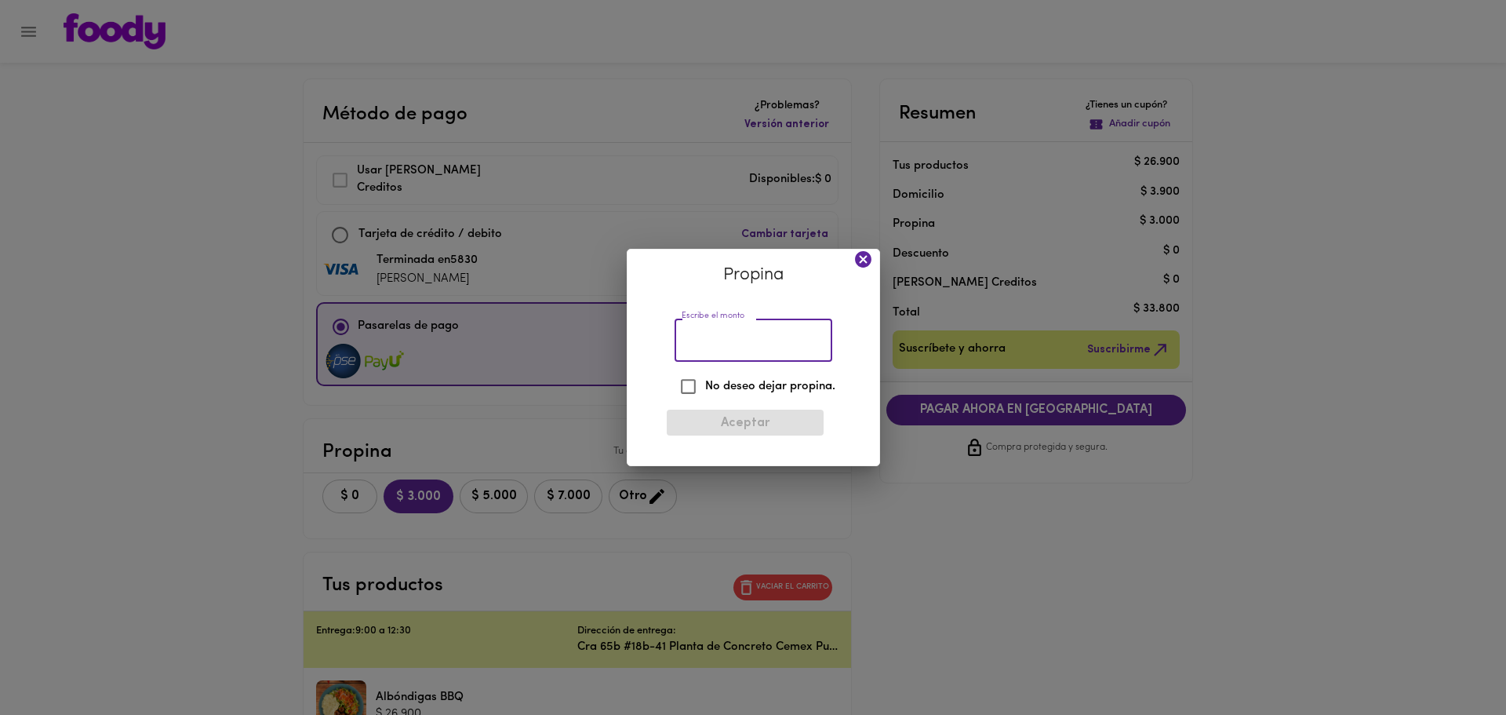
click at [729, 344] on input "Escribe el monto" at bounding box center [754, 340] width 158 height 43
type input "2000"
click at [744, 426] on span "Aceptar" at bounding box center [745, 423] width 132 height 15
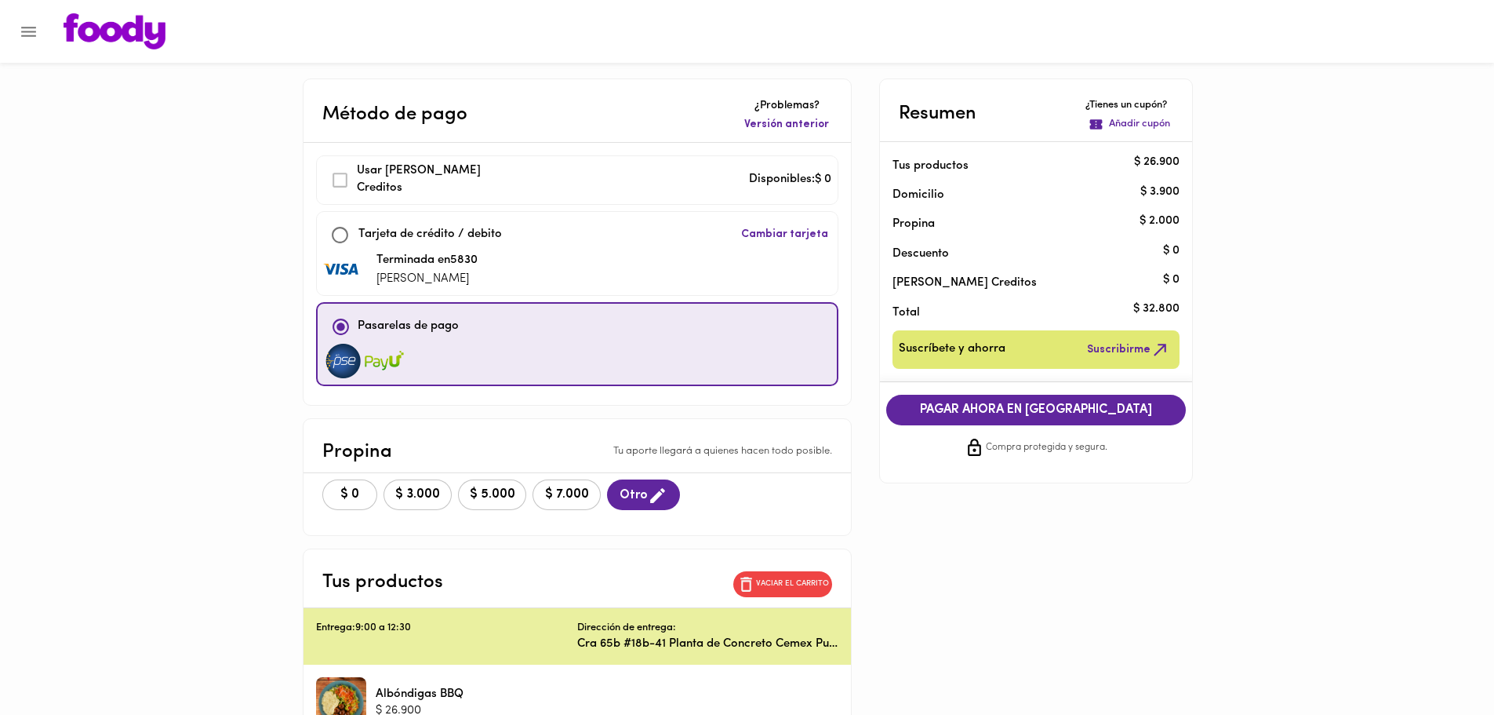
scroll to position [152, 0]
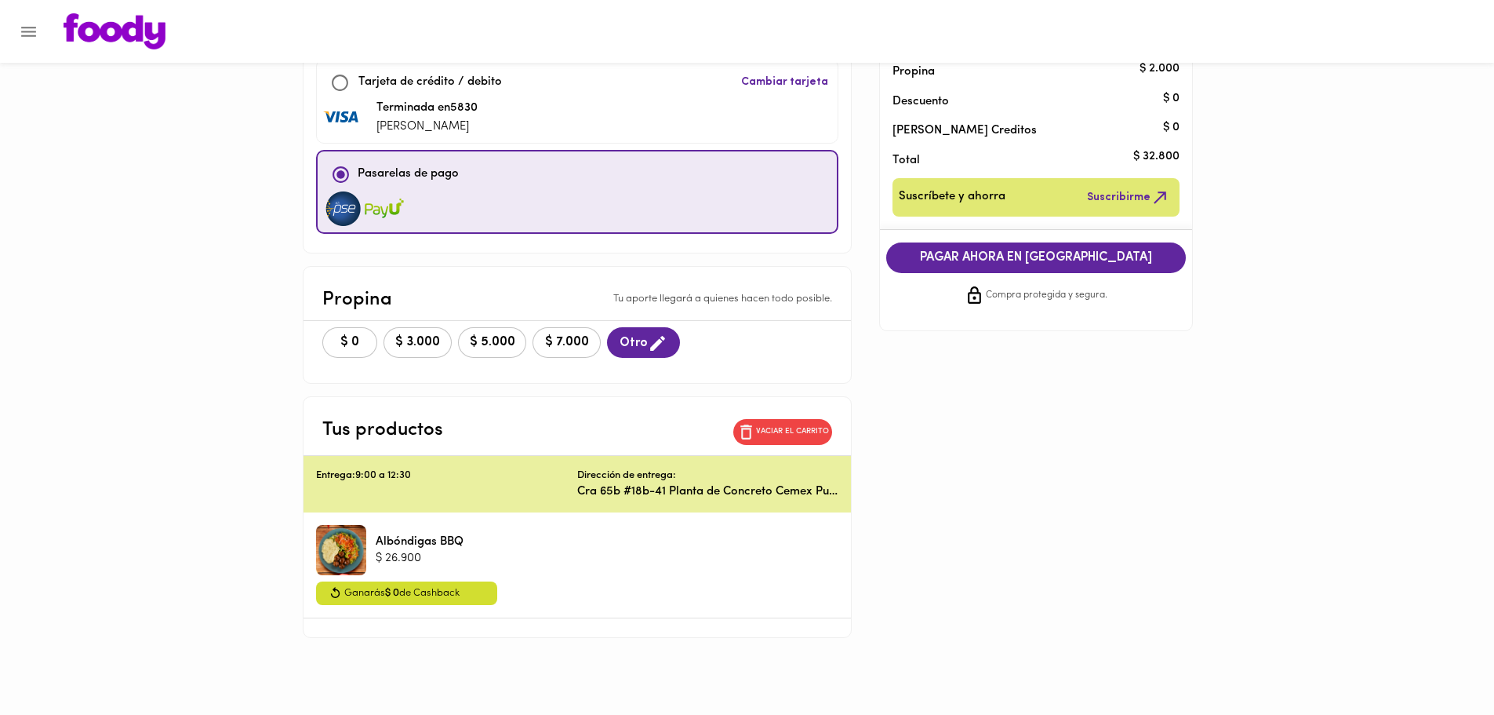
click at [1020, 257] on span "PAGAR AHORA EN PASARELA" at bounding box center [1036, 257] width 268 height 15
